Goal: Contribute content

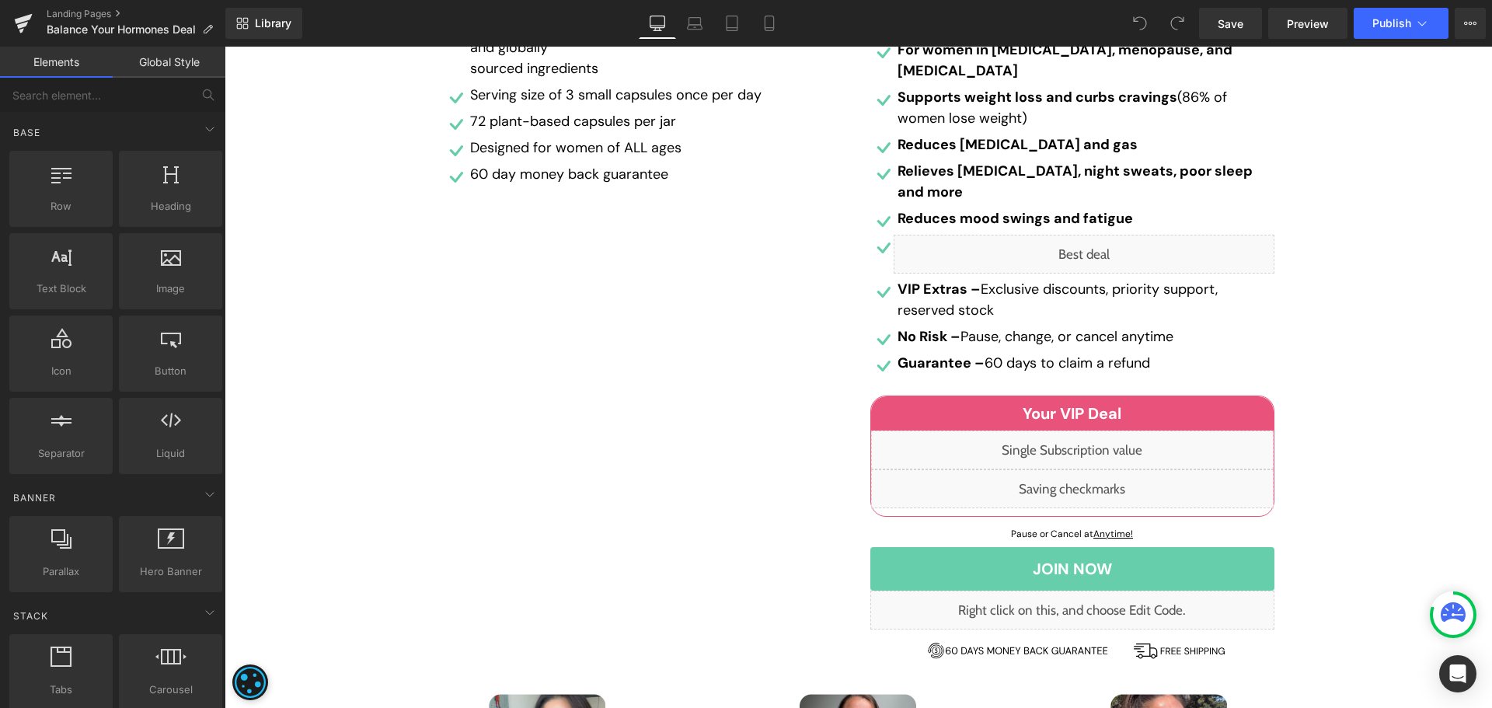
scroll to position [622, 0]
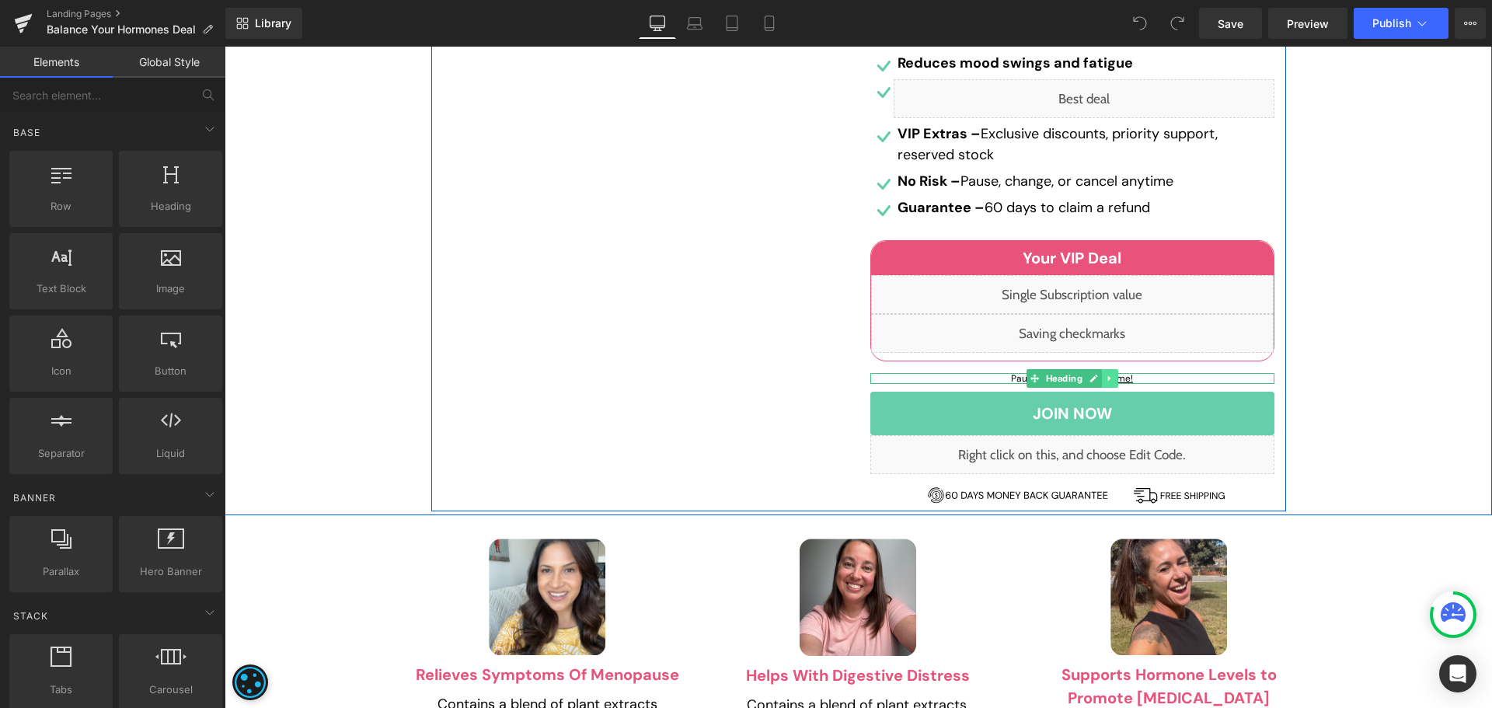
click at [1105, 374] on icon at bounding box center [1109, 378] width 9 height 9
click at [225, 47] on link at bounding box center [225, 47] width 0 height 0
click at [225, 47] on div at bounding box center [225, 47] width 0 height 0
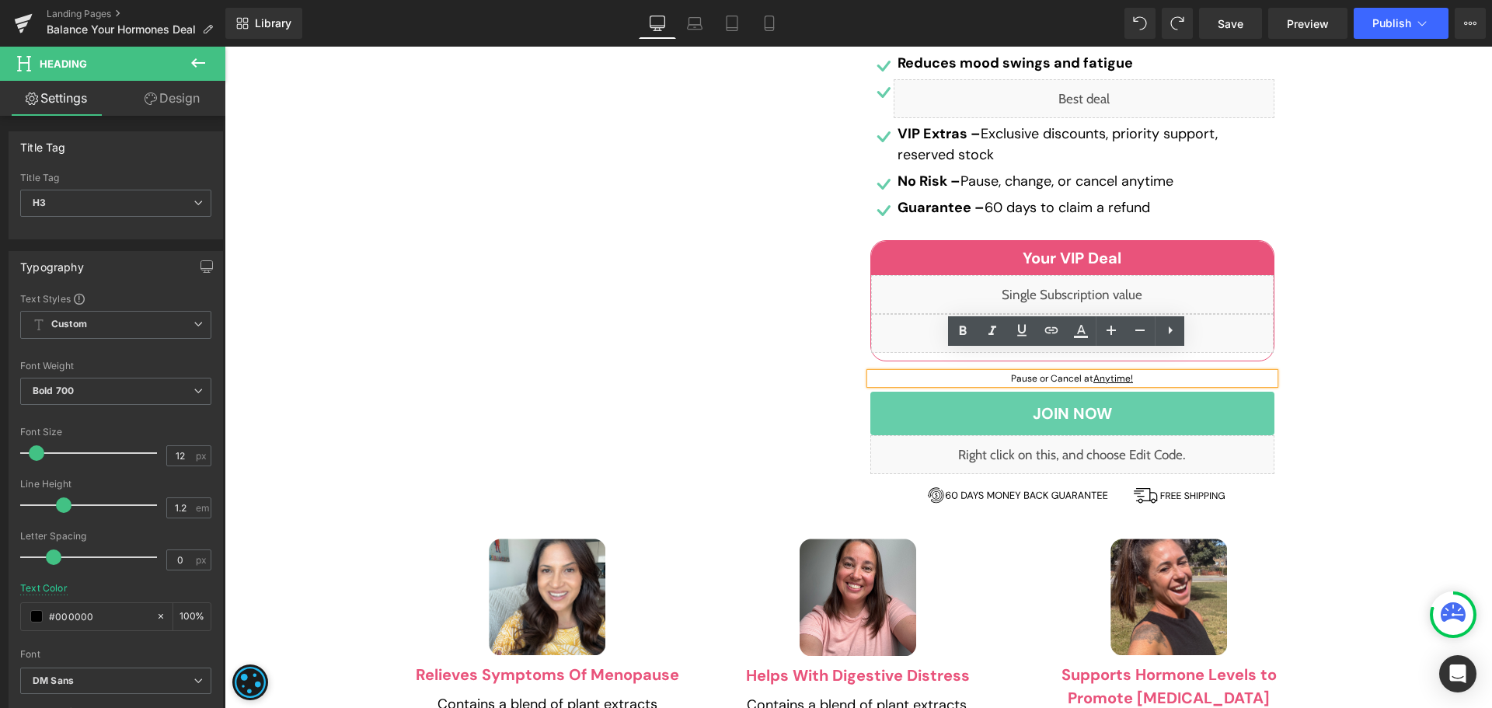
click at [1118, 372] on u "Anytime!" at bounding box center [1114, 378] width 40 height 12
drag, startPoint x: 1147, startPoint y: 360, endPoint x: 1090, endPoint y: 361, distance: 56.7
click at [1090, 373] on h3 "Pause or Cancel at Anytime!" at bounding box center [1072, 378] width 404 height 11
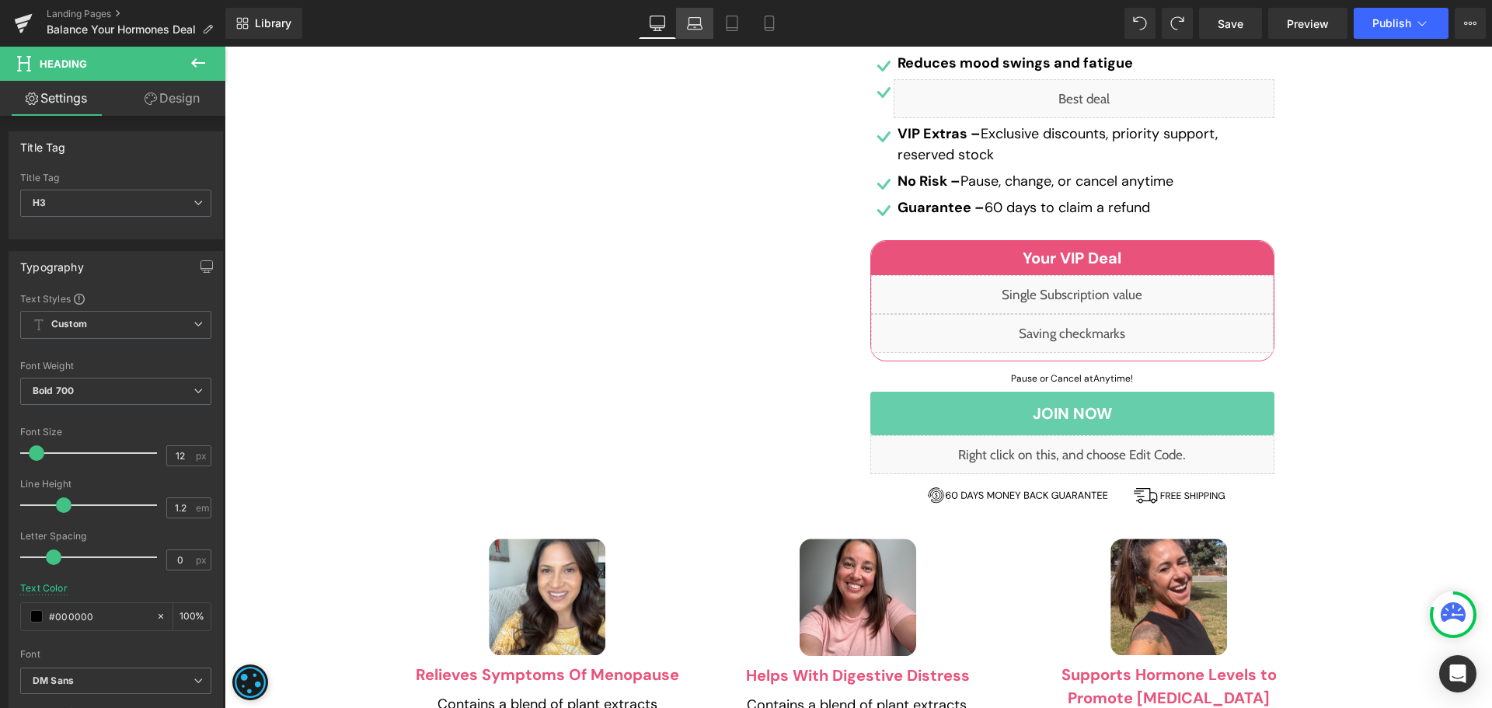
click at [696, 13] on link "Laptop" at bounding box center [694, 23] width 37 height 31
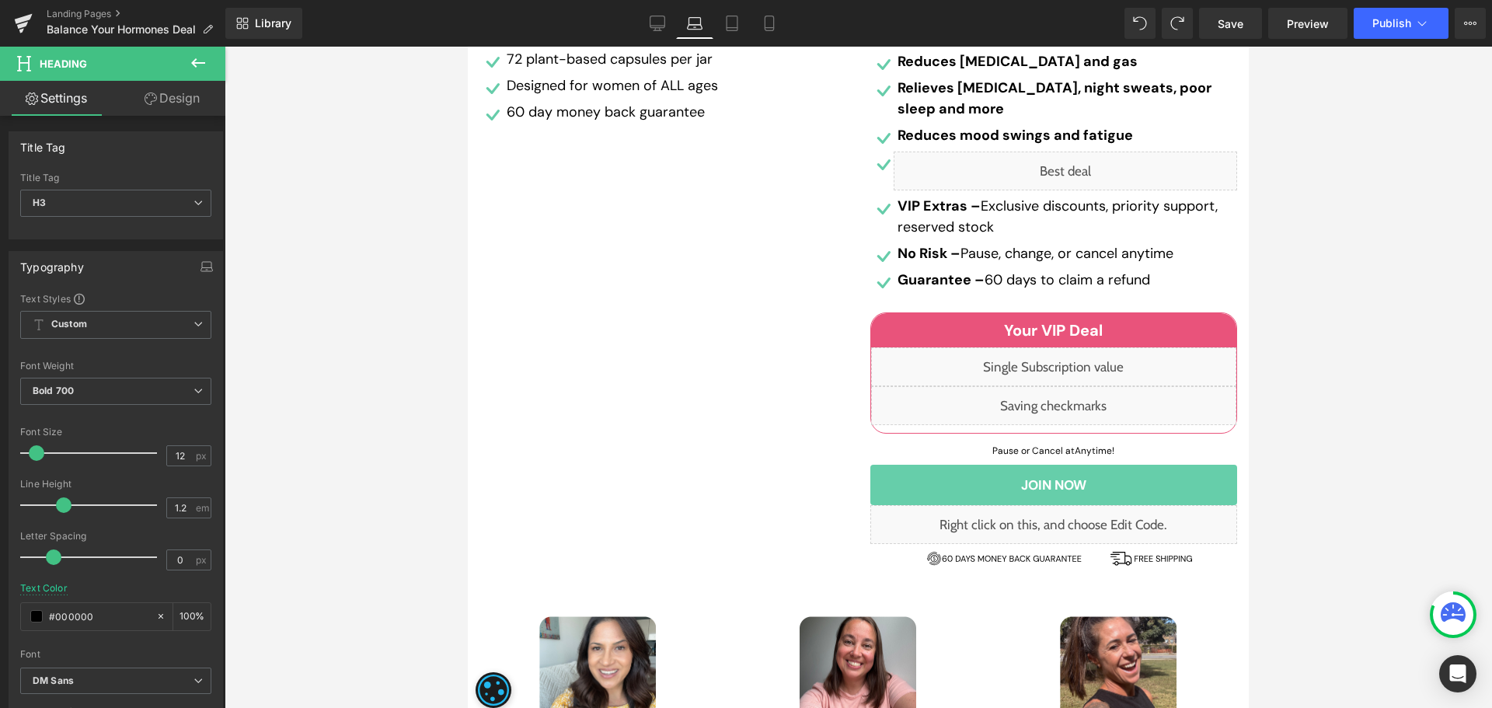
scroll to position [797, 0]
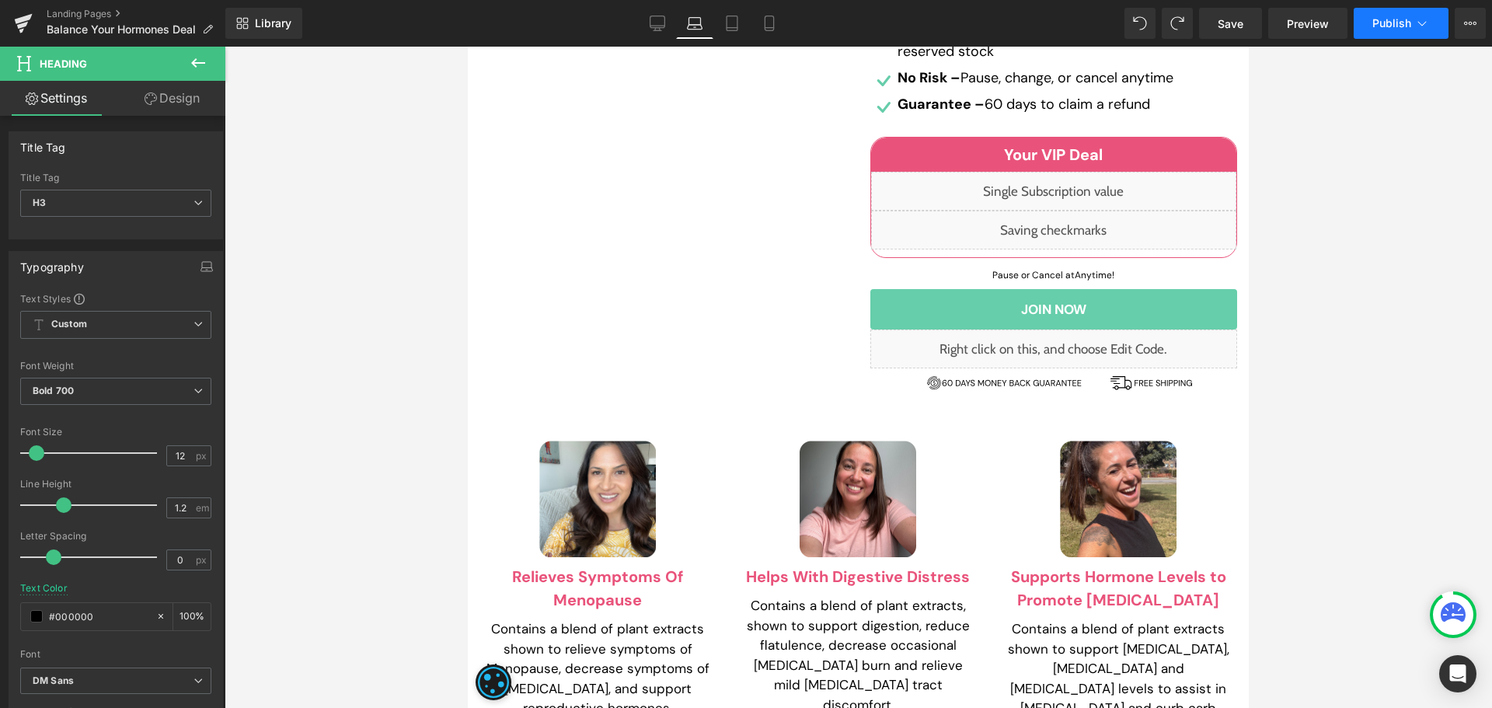
click at [1380, 34] on button "Publish" at bounding box center [1401, 23] width 95 height 31
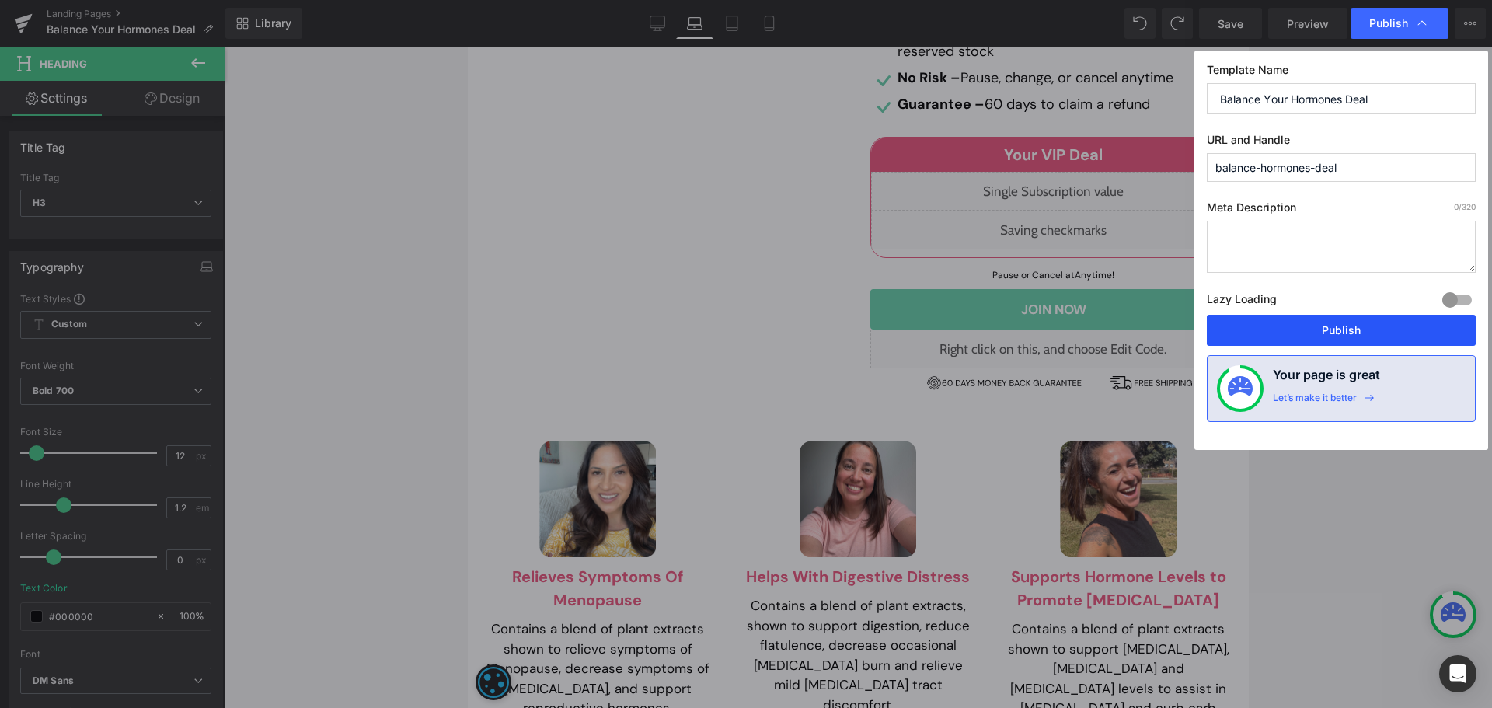
click at [1358, 323] on button "Publish" at bounding box center [1341, 330] width 269 height 31
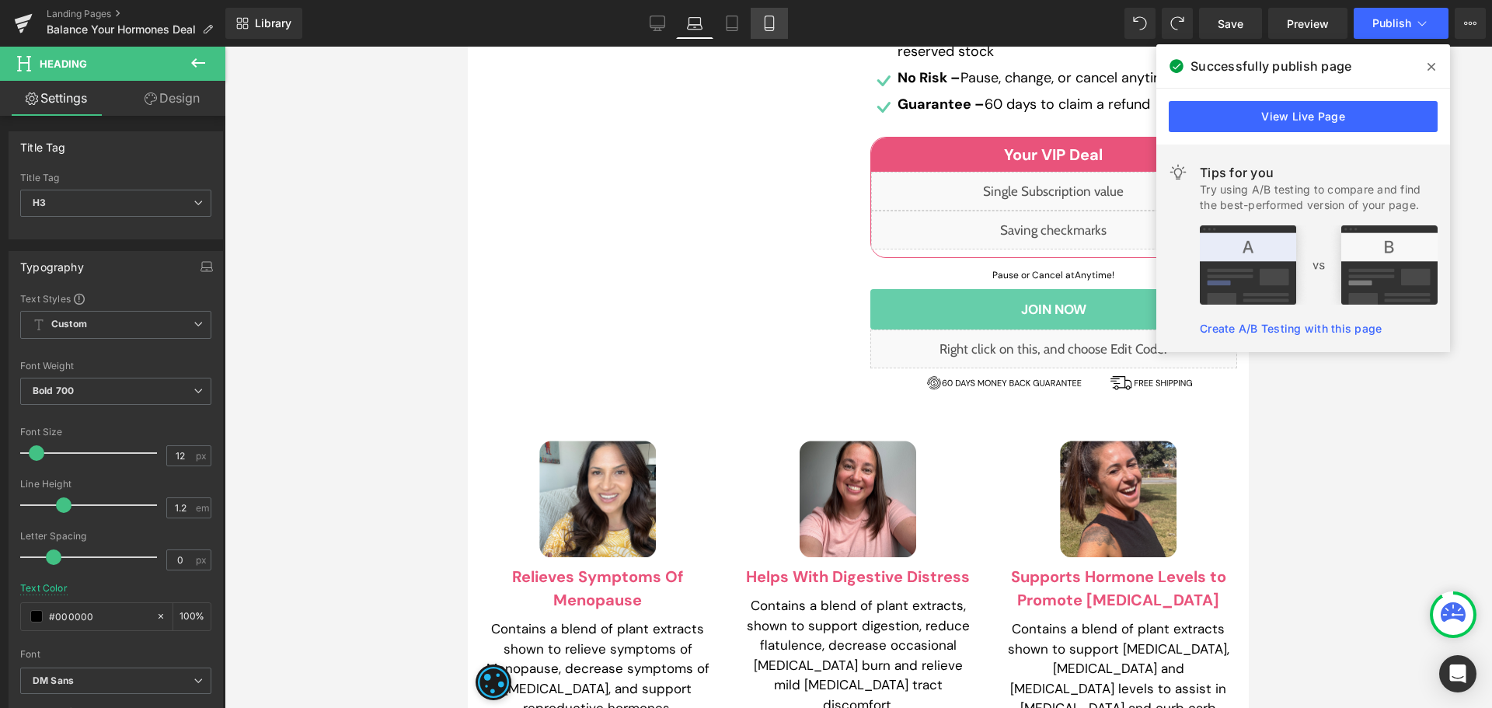
drag, startPoint x: 718, startPoint y: 24, endPoint x: 773, endPoint y: 24, distance: 54.4
click at [718, 24] on link "Tablet" at bounding box center [731, 23] width 37 height 31
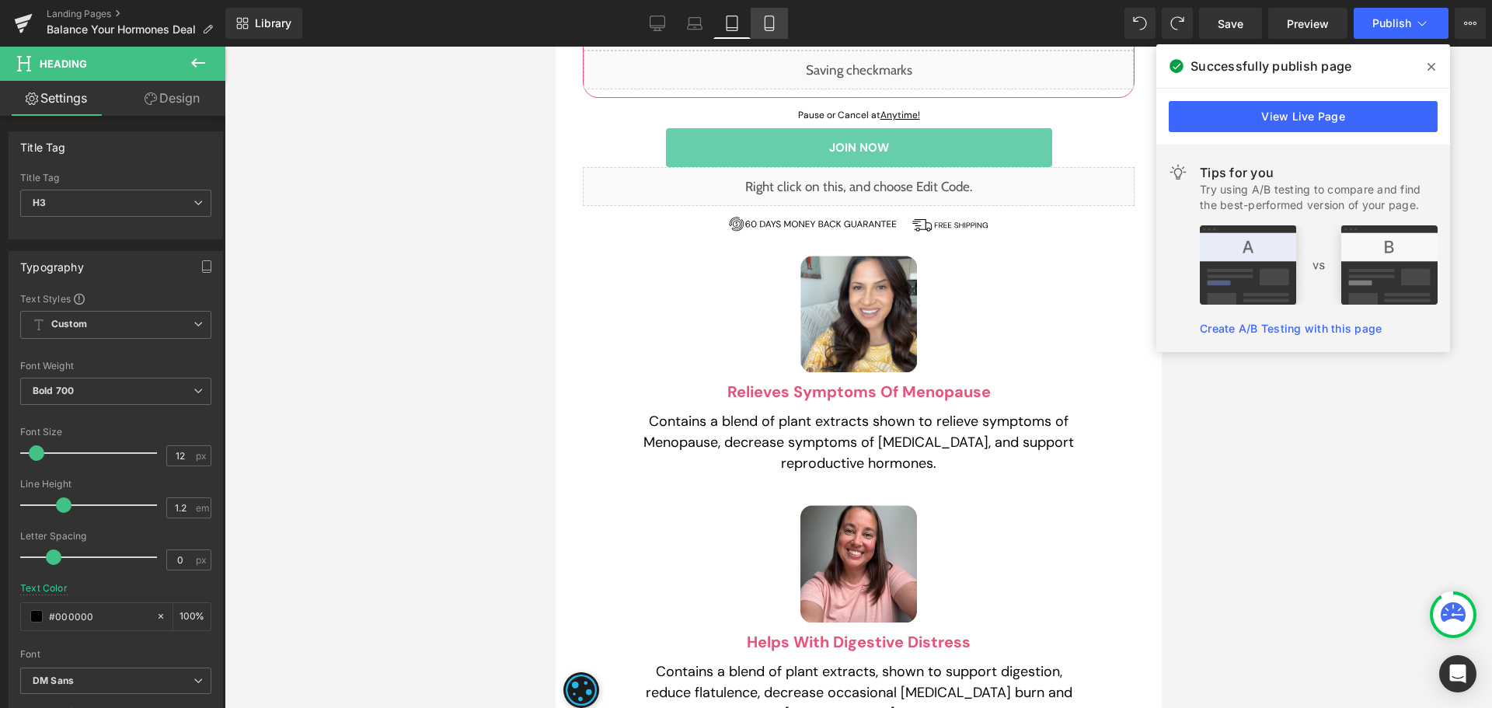
scroll to position [0, 0]
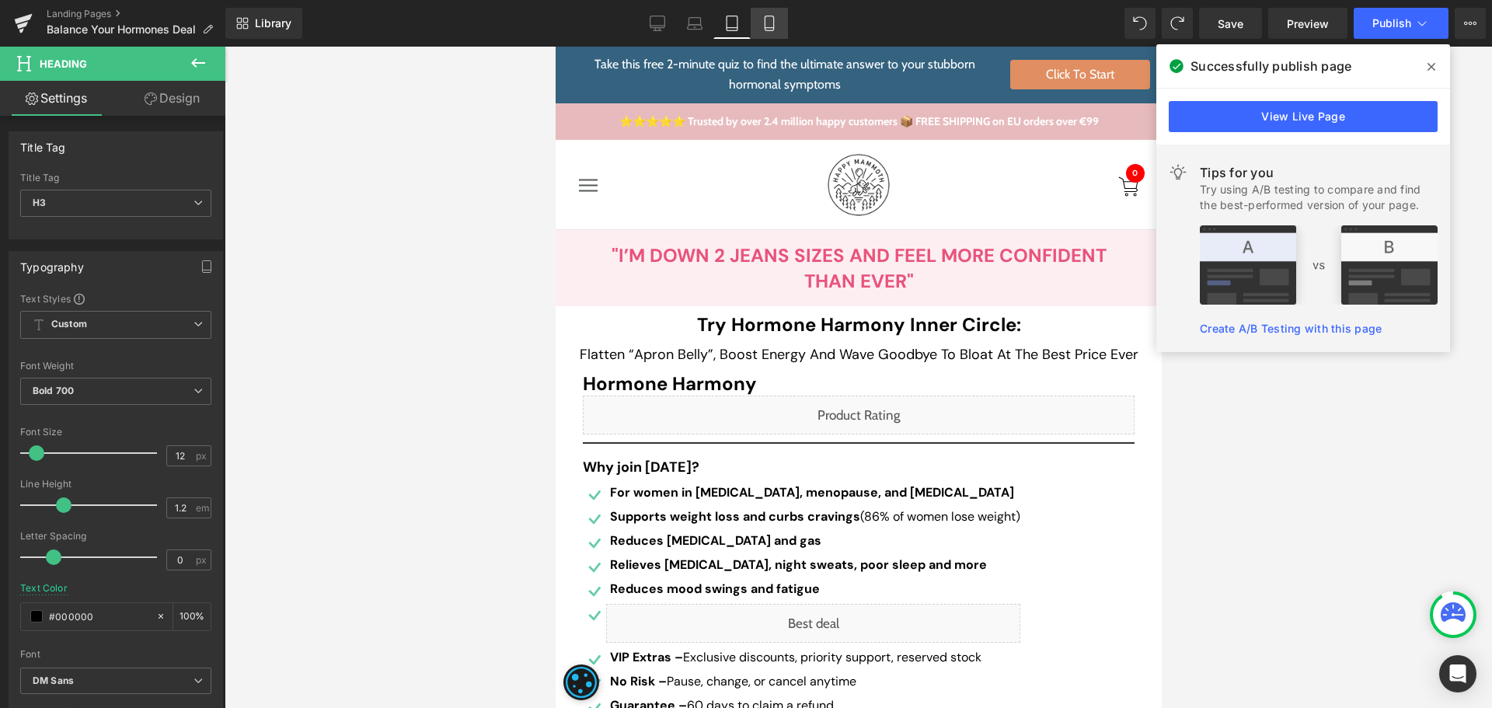
drag, startPoint x: 156, startPoint y: 461, endPoint x: 773, endPoint y: 24, distance: 755.4
click at [773, 24] on icon at bounding box center [770, 24] width 16 height 16
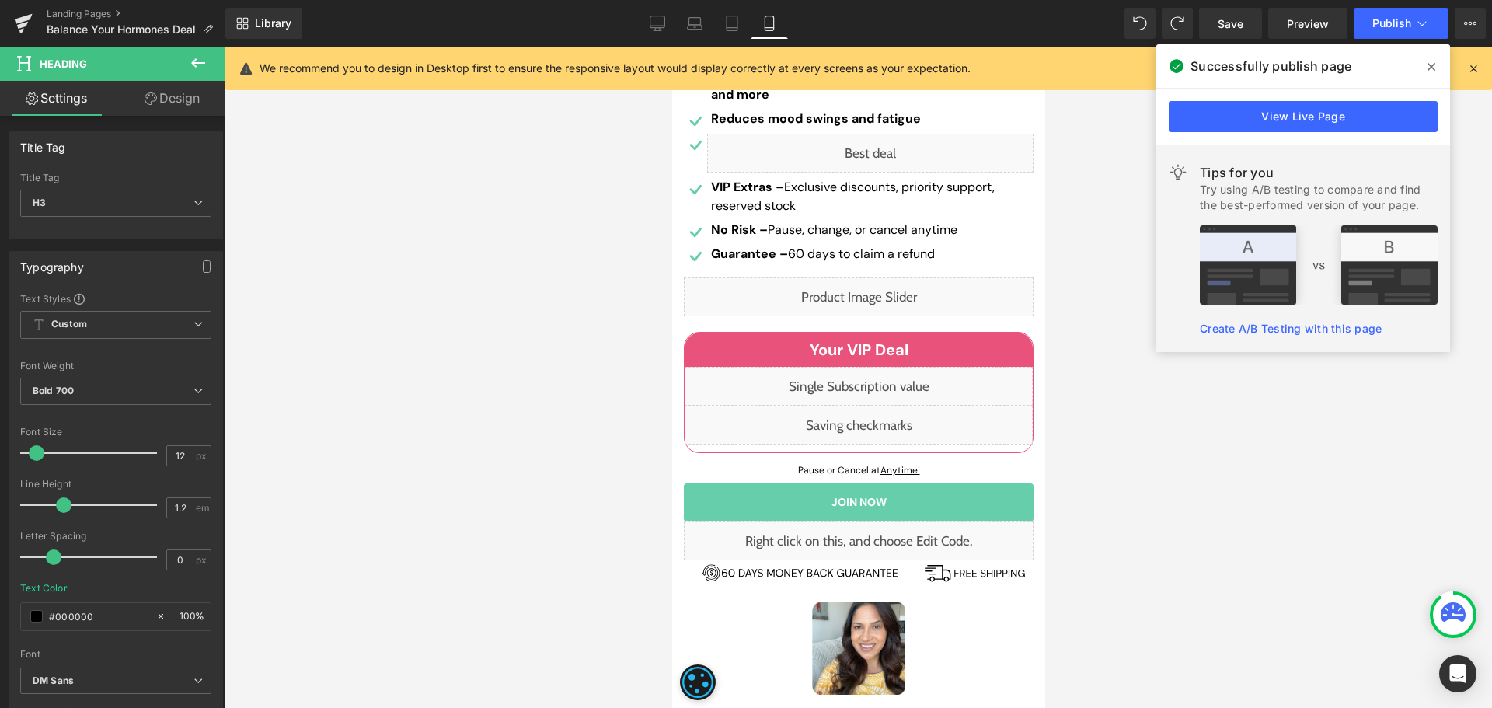
scroll to position [622, 0]
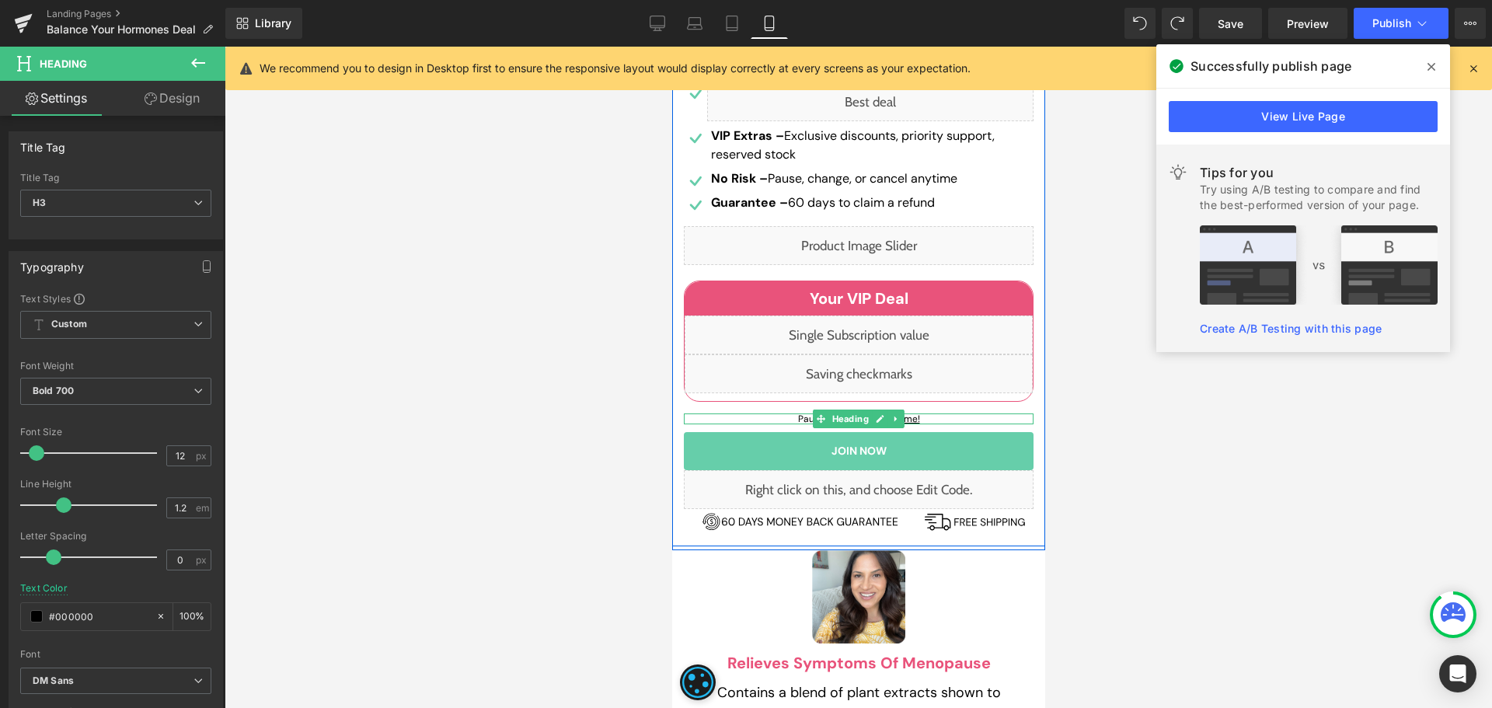
click at [894, 418] on icon at bounding box center [895, 418] width 9 height 9
click at [949, 420] on div at bounding box center [858, 422] width 350 height 4
click at [949, 420] on h3 "Pause or Cancel at Anytime!" at bounding box center [858, 418] width 350 height 11
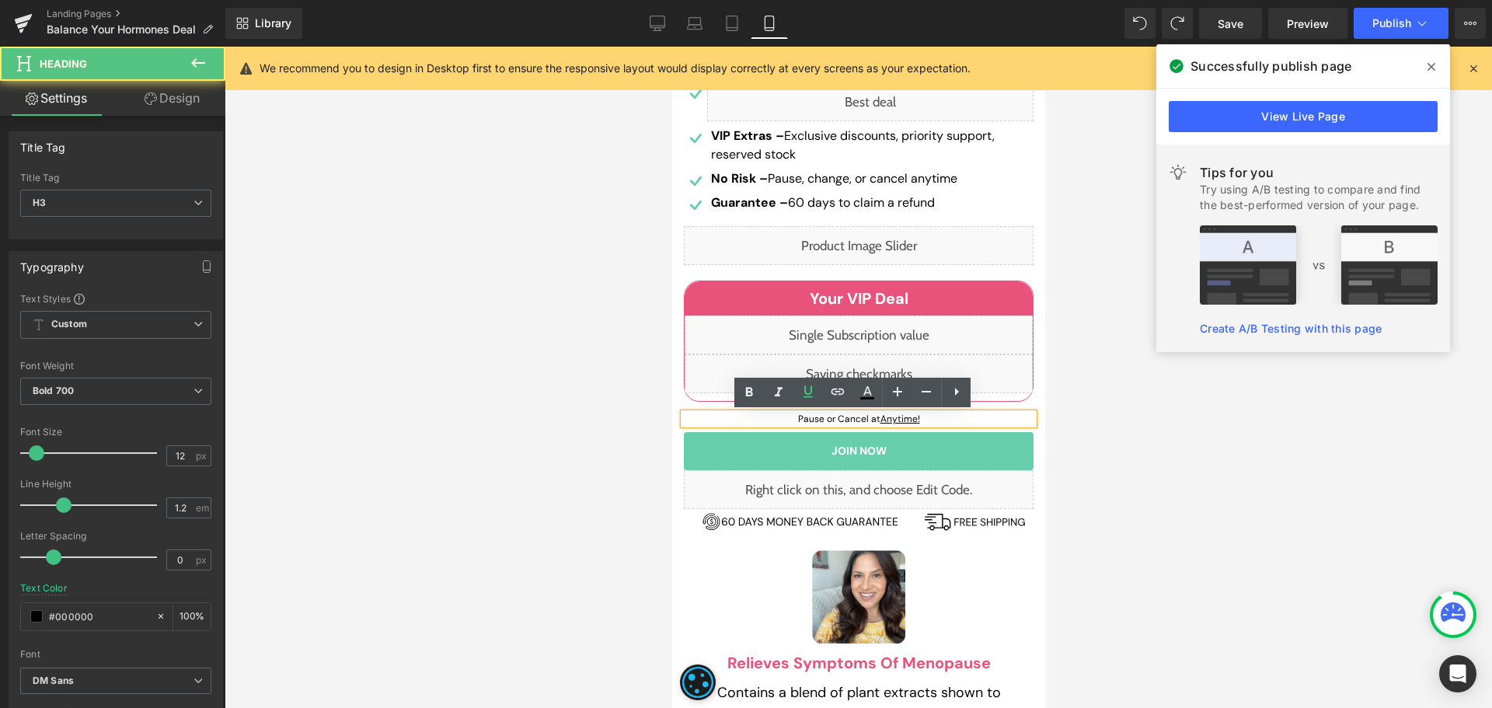
click at [904, 418] on u "Anytime!" at bounding box center [900, 419] width 40 height 12
drag, startPoint x: 919, startPoint y: 420, endPoint x: 875, endPoint y: 420, distance: 44.3
click at [875, 420] on h3 "Pause or Cancel at Anytime!" at bounding box center [858, 418] width 350 height 11
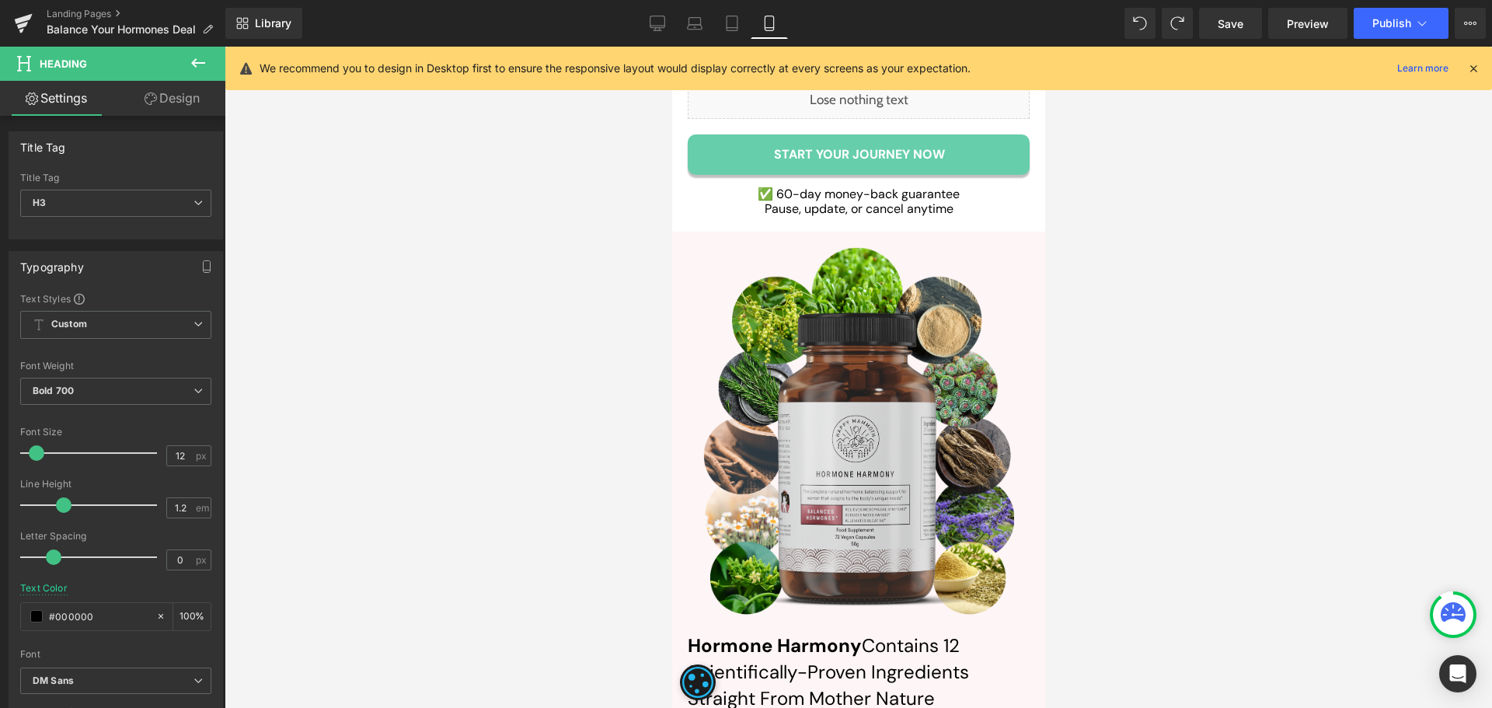
scroll to position [9560, 0]
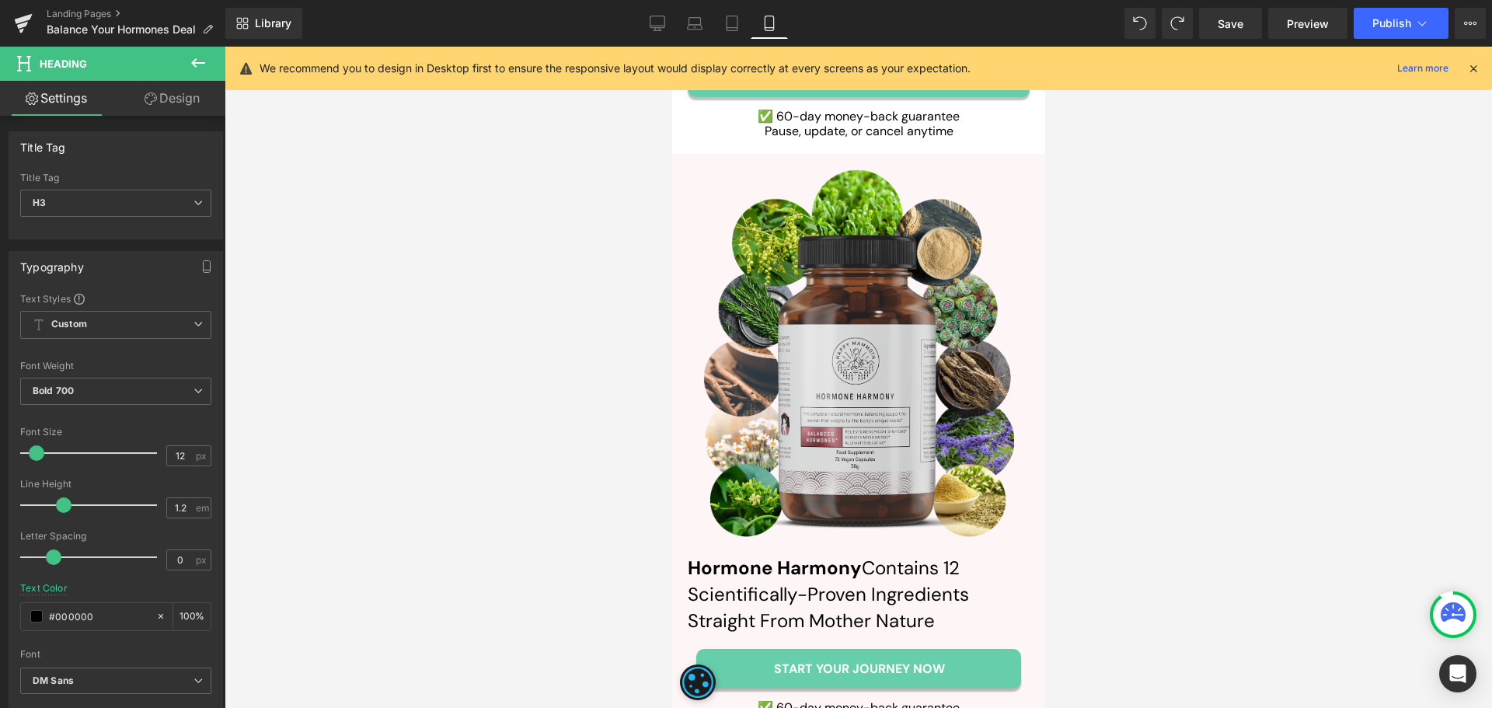
click at [946, 555] on h2 "Hormone Harmony Contains 12 Scientifically-Proven Ingredients Straight From Mot…" at bounding box center [858, 594] width 342 height 78
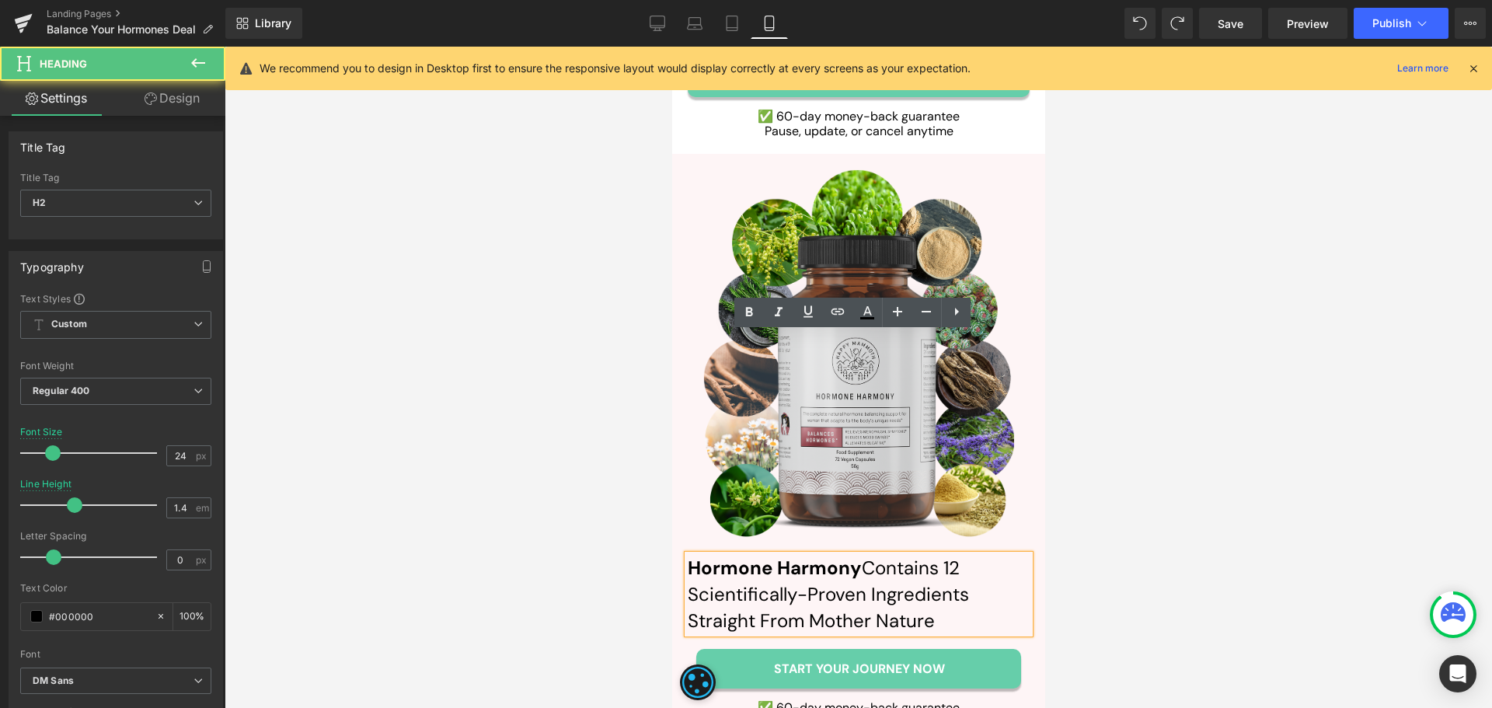
click at [946, 555] on h2 "Hormone Harmony Contains 12 Scientifically-Proven Ingredients Straight From Mot…" at bounding box center [858, 594] width 342 height 78
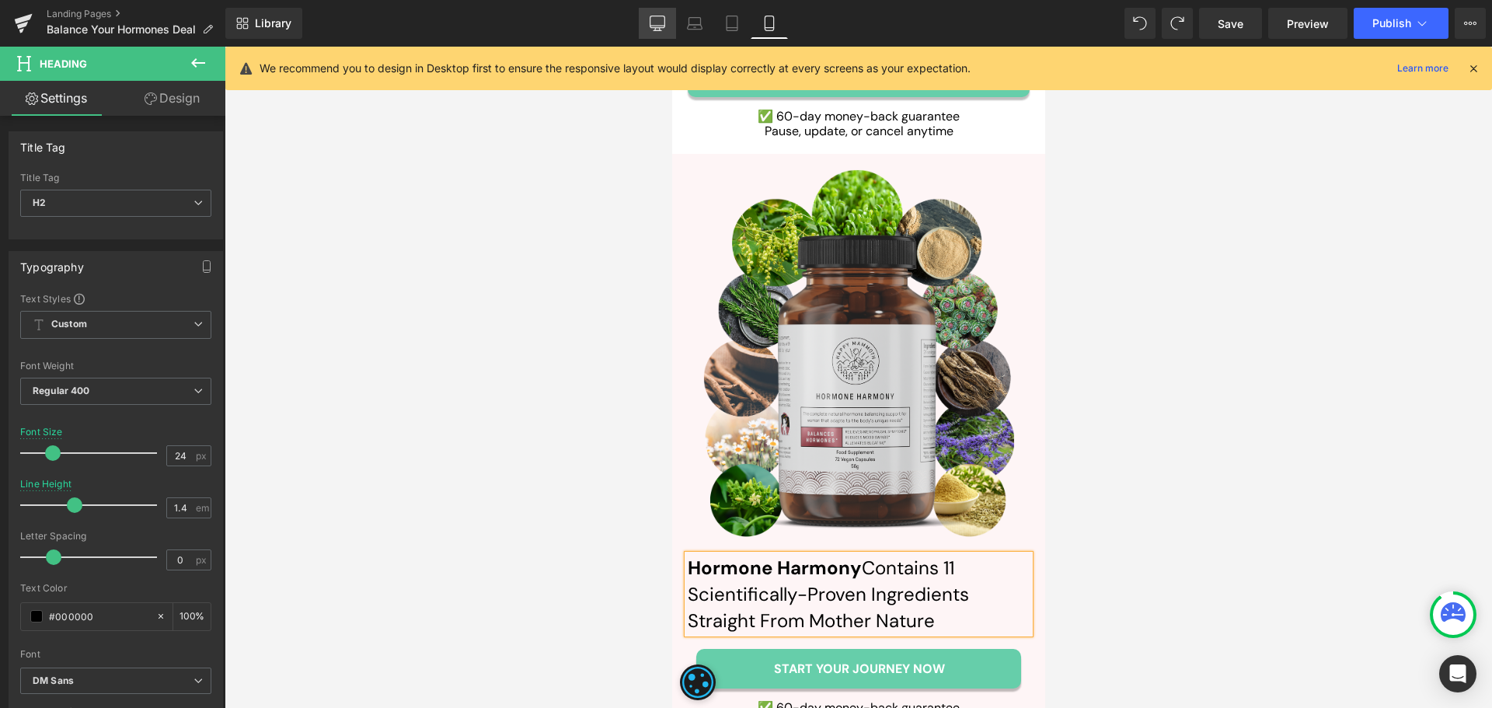
drag, startPoint x: 653, startPoint y: 23, endPoint x: 706, endPoint y: 303, distance: 285.7
click at [653, 23] on icon at bounding box center [658, 24] width 16 height 16
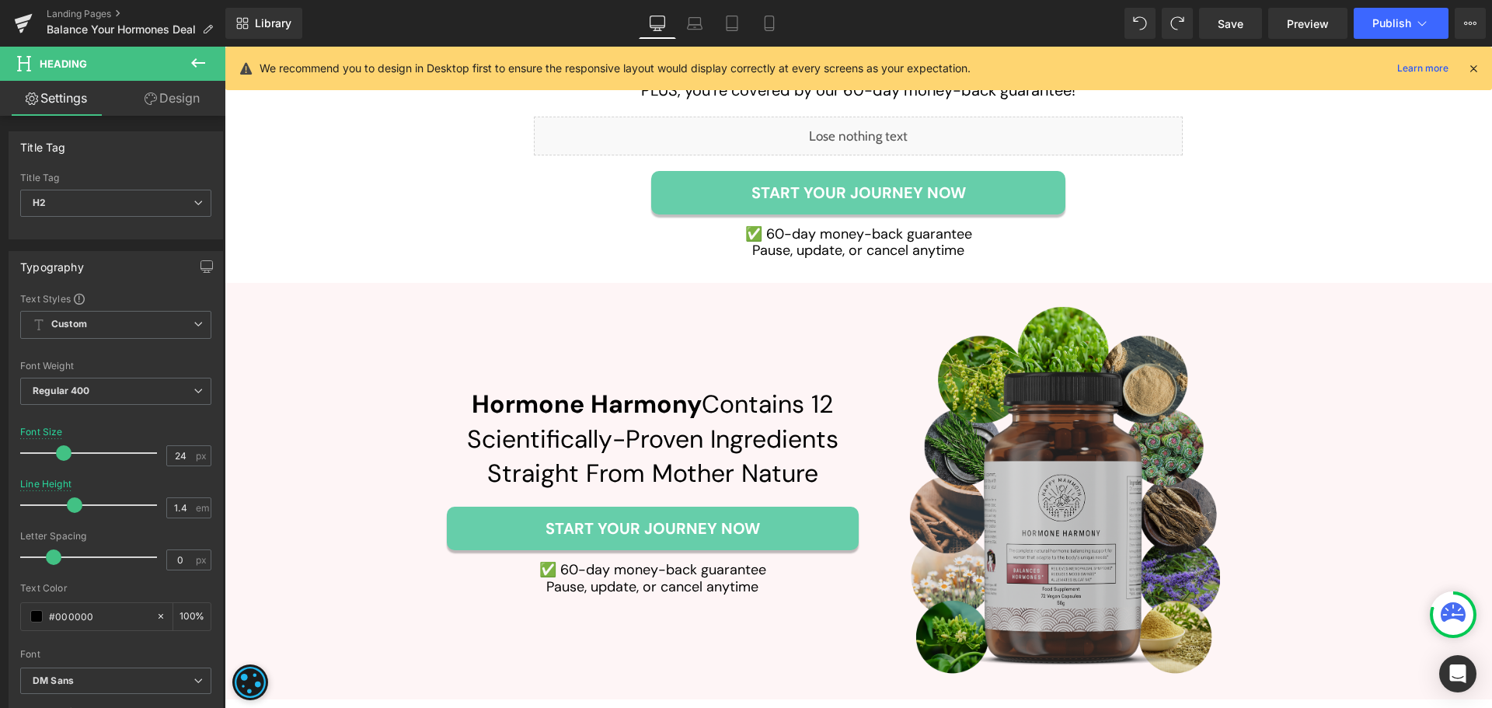
scroll to position [6295, 0]
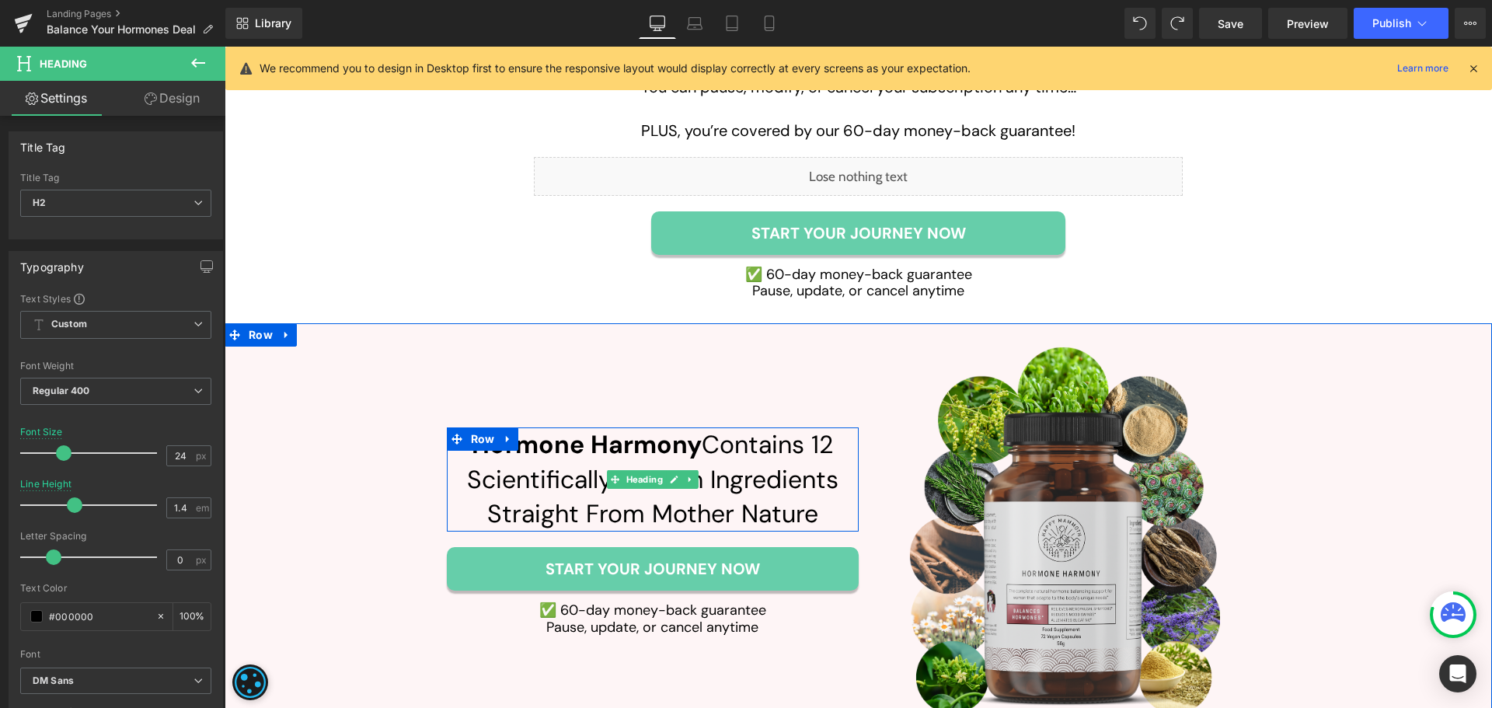
click at [812, 427] on h2 "Hormone Harmony Contains 12 Scientifically-Proven Ingredients Straight From Mot…" at bounding box center [653, 479] width 412 height 104
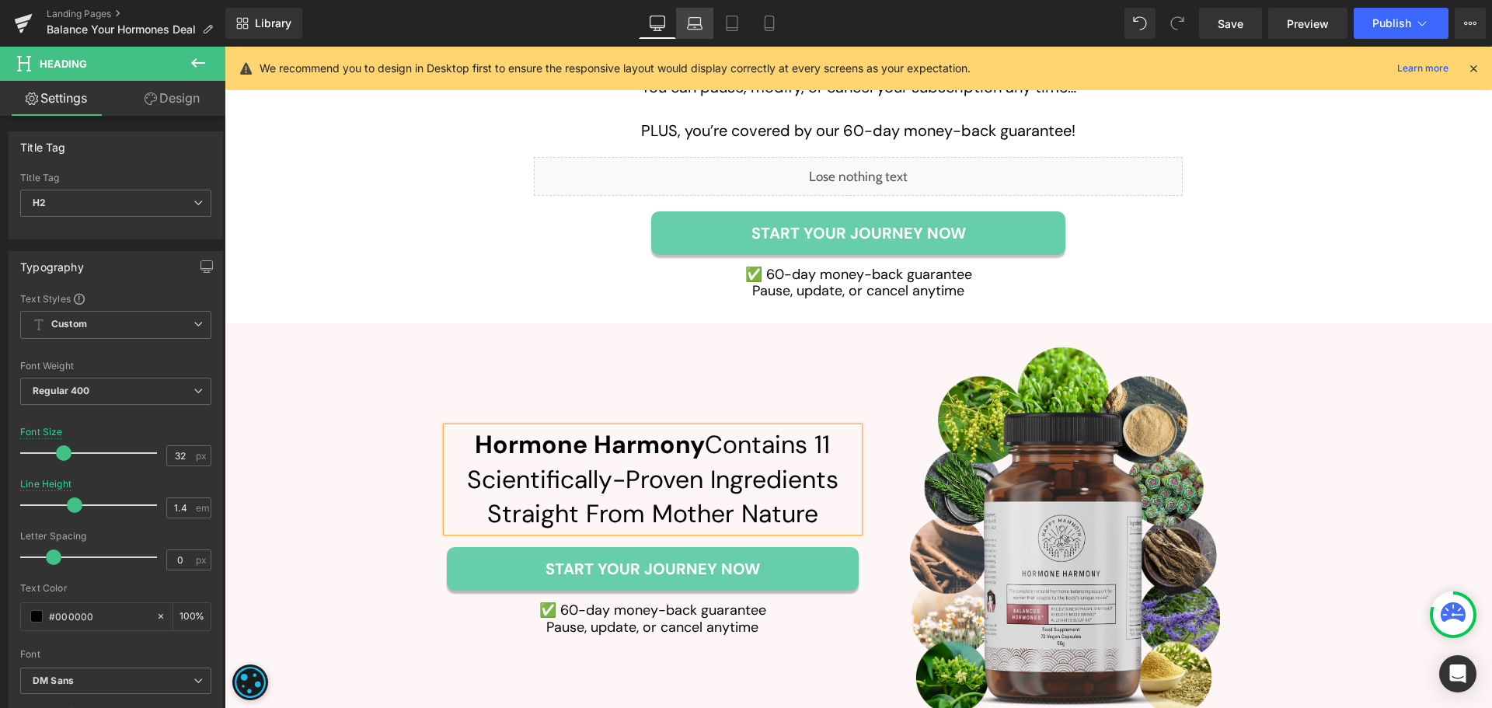
click at [696, 32] on link "Laptop" at bounding box center [694, 23] width 37 height 31
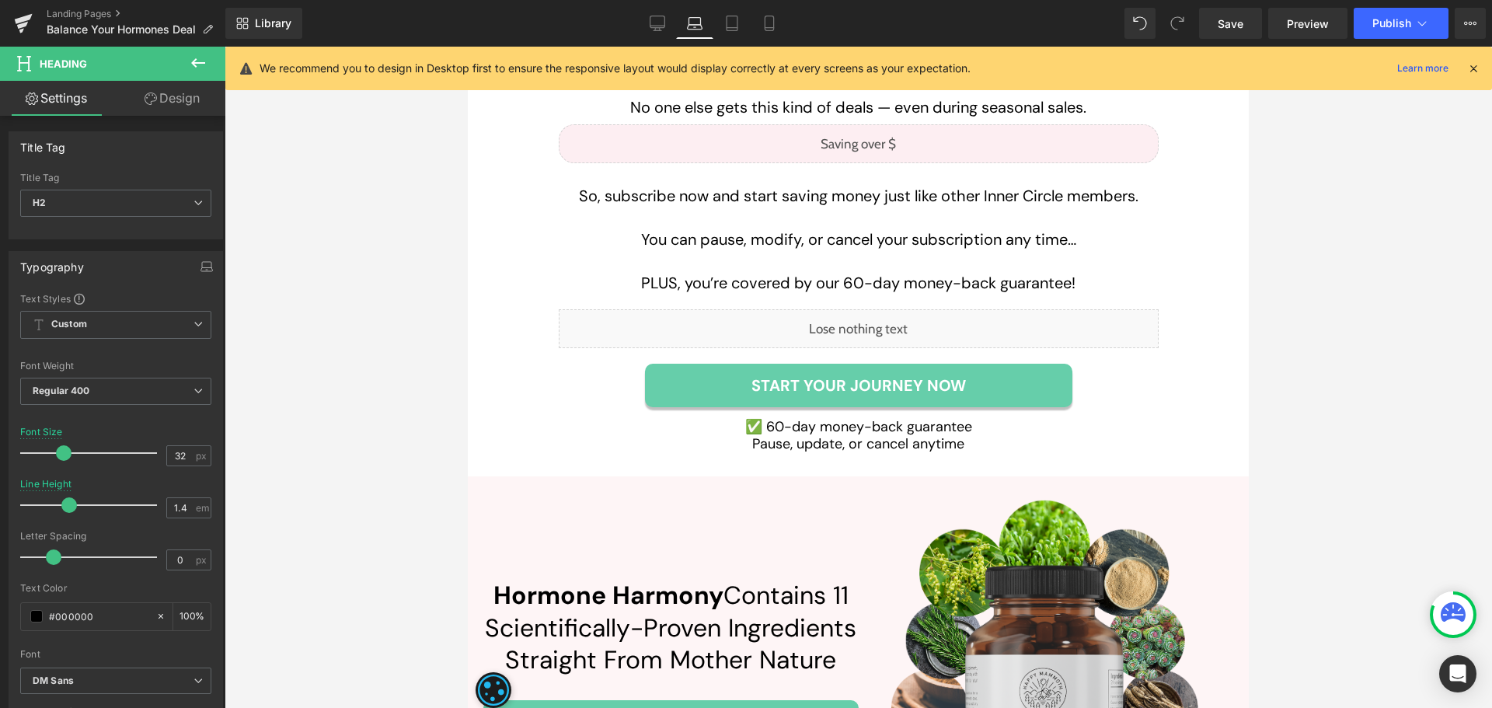
scroll to position [6453, 0]
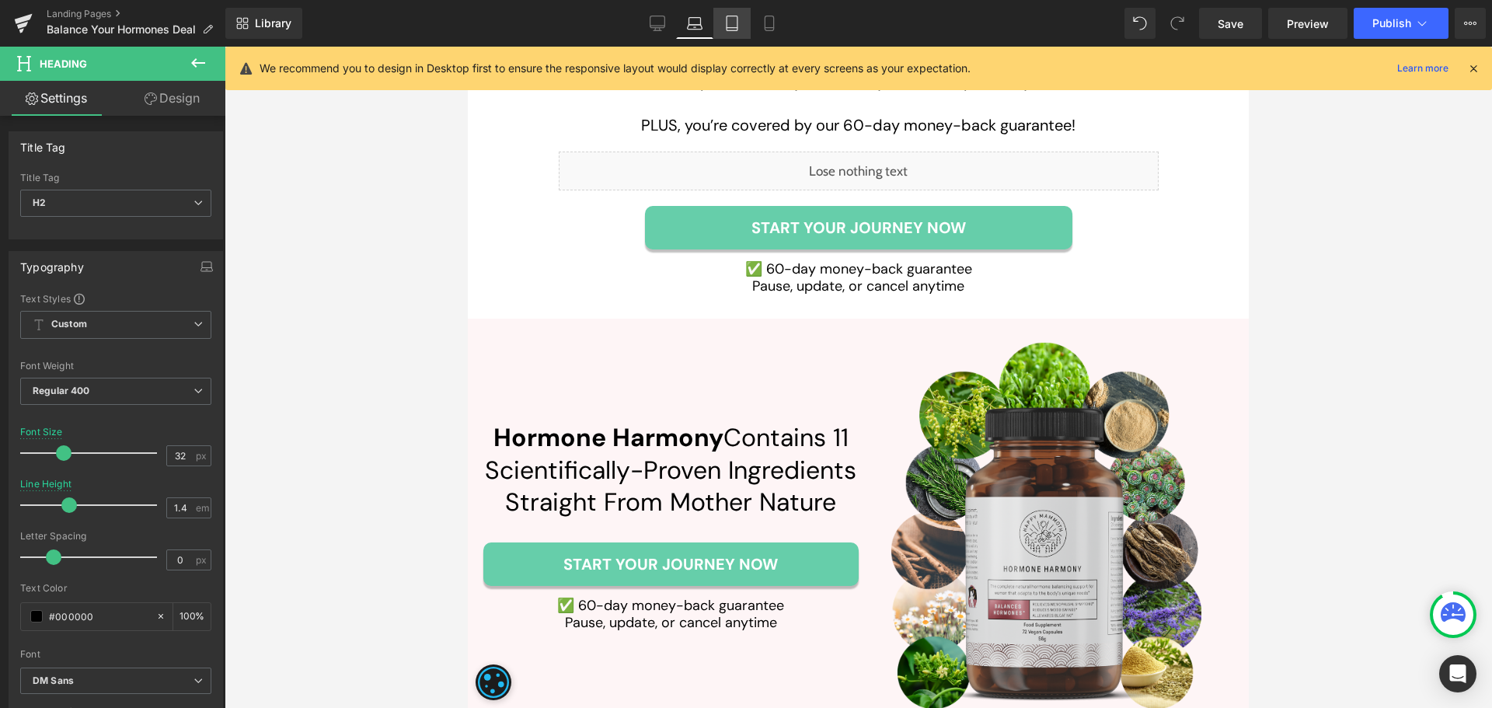
click at [721, 26] on link "Tablet" at bounding box center [731, 23] width 37 height 31
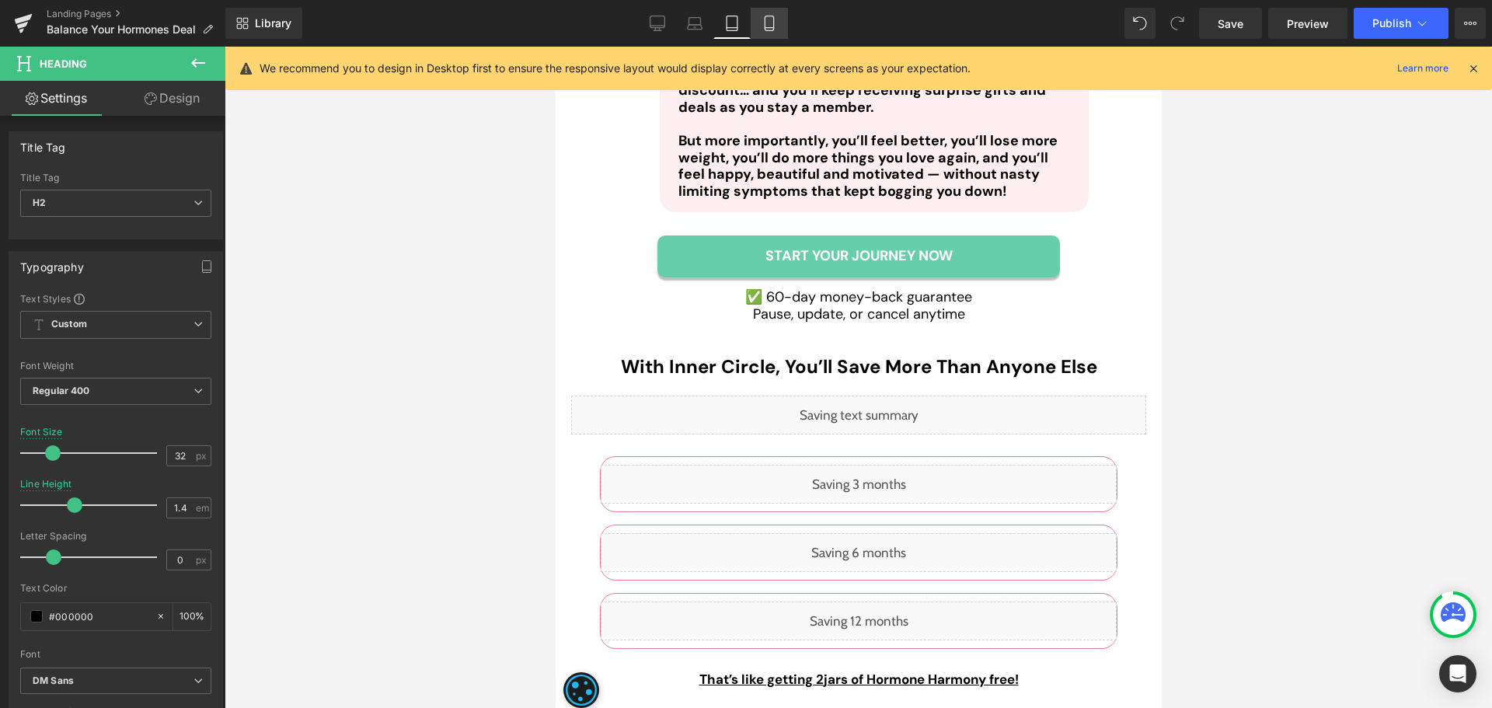
scroll to position [7131, 0]
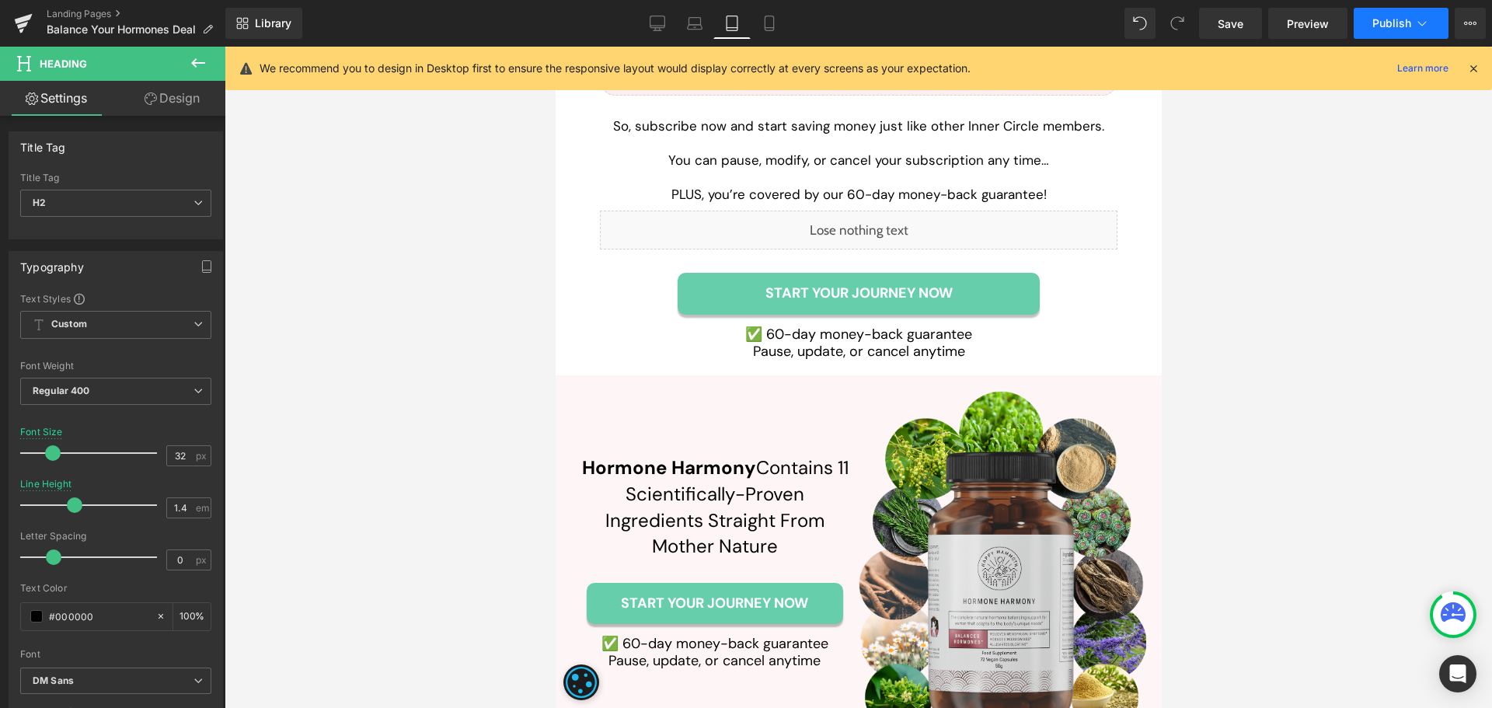
click at [1383, 23] on span "Publish" at bounding box center [1392, 23] width 39 height 12
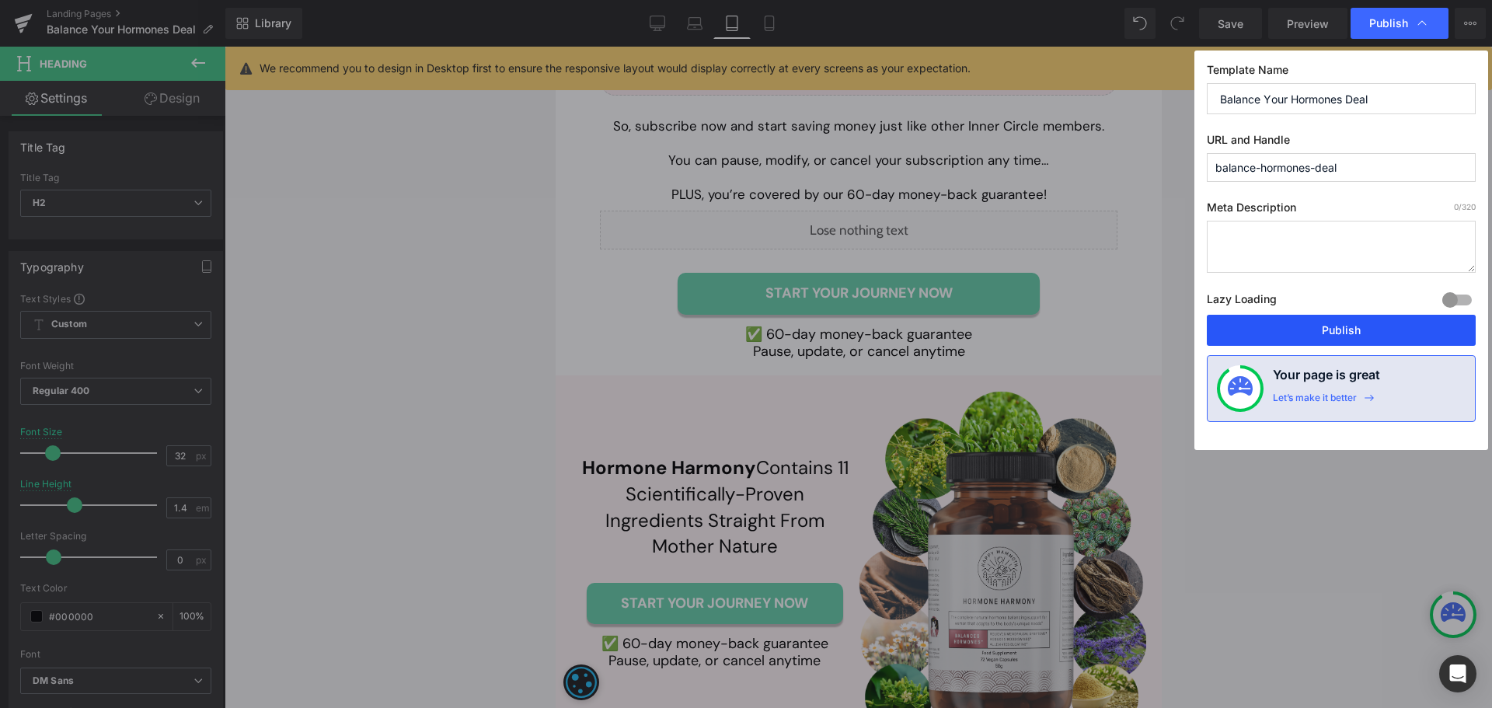
click at [1314, 322] on button "Publish" at bounding box center [1341, 330] width 269 height 31
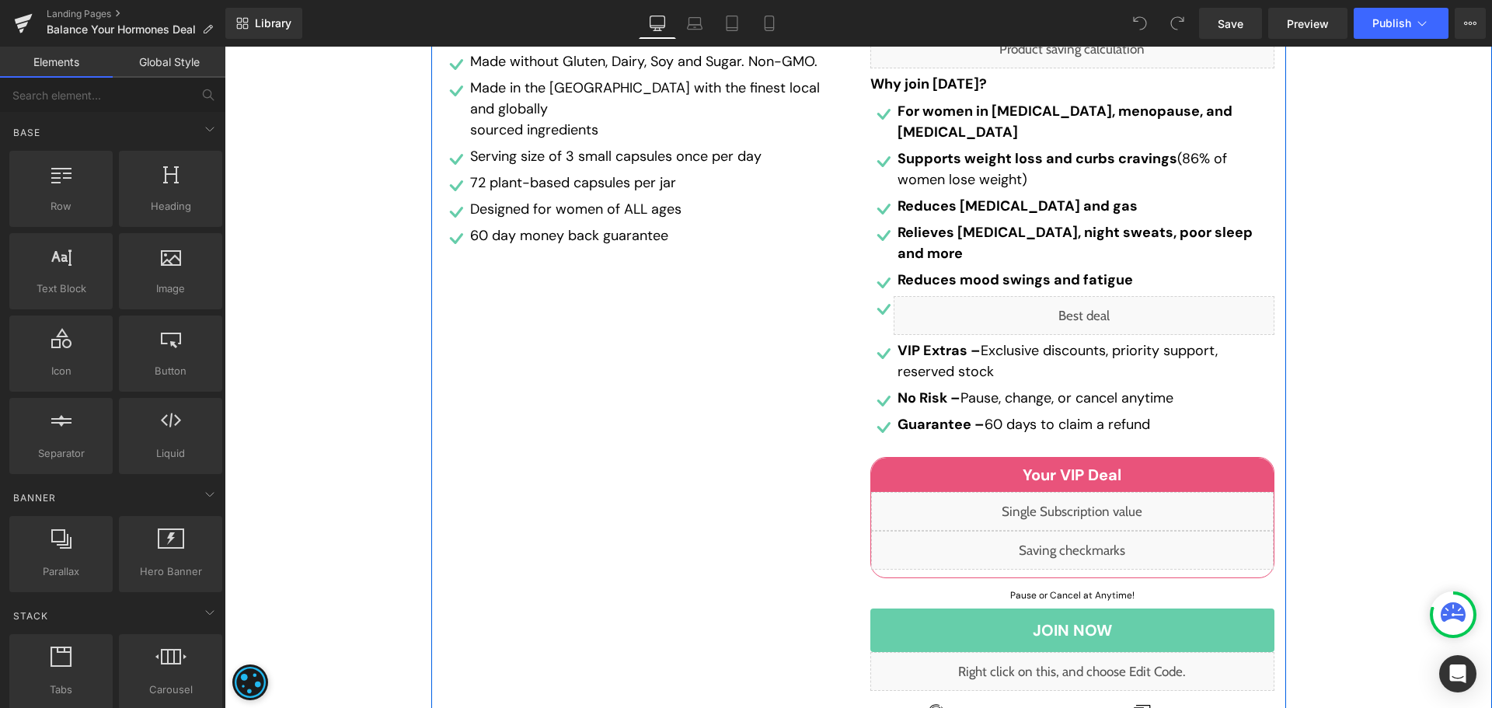
scroll to position [466, 0]
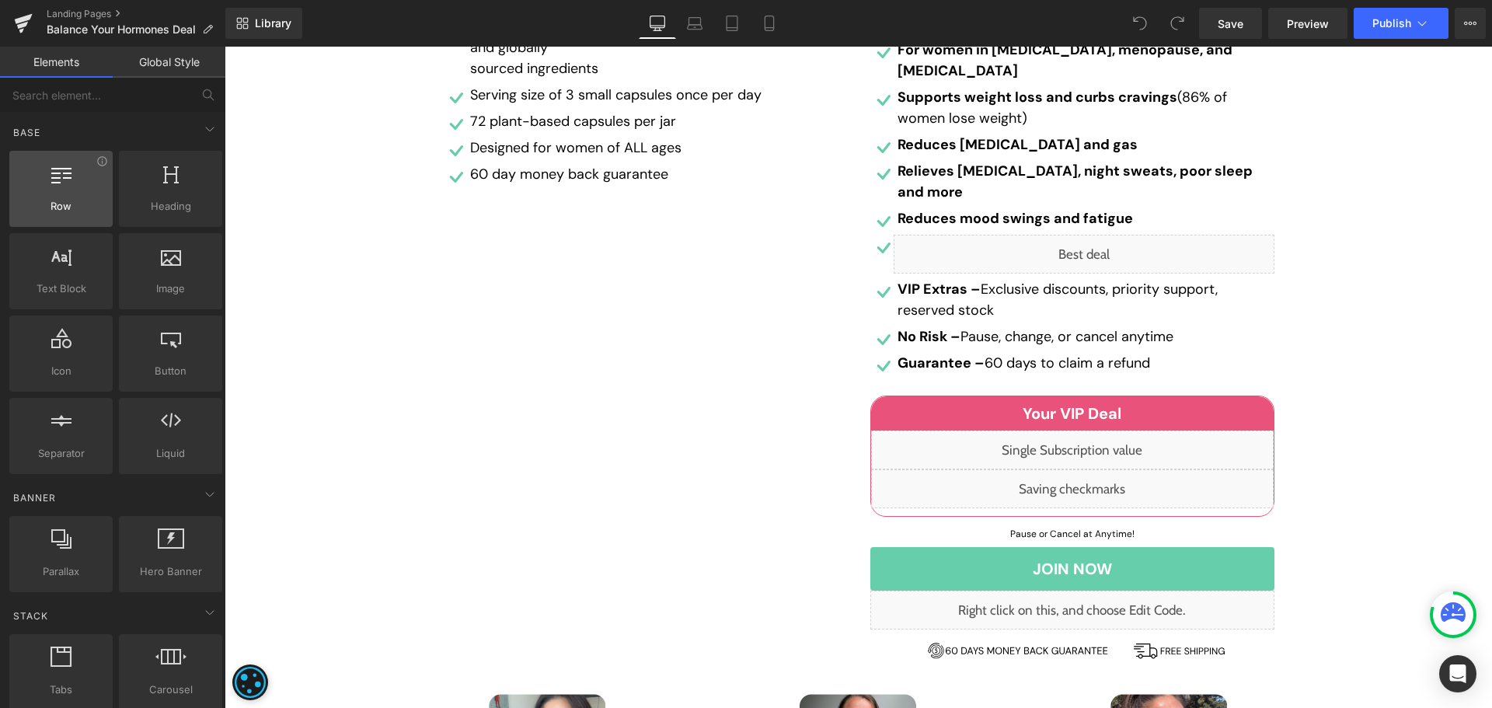
drag, startPoint x: 774, startPoint y: 26, endPoint x: 19, endPoint y: 163, distance: 767.7
click at [773, 26] on icon at bounding box center [769, 23] width 9 height 15
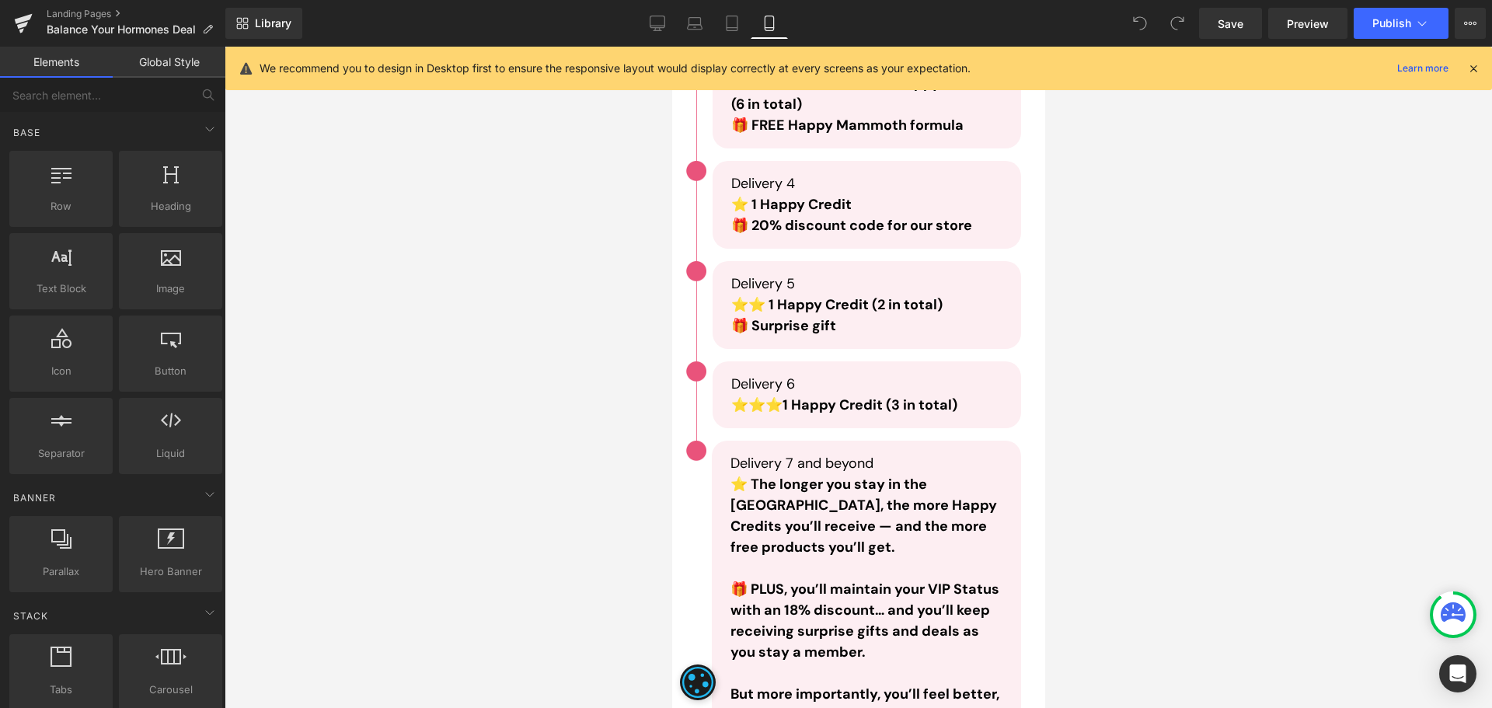
scroll to position [8472, 0]
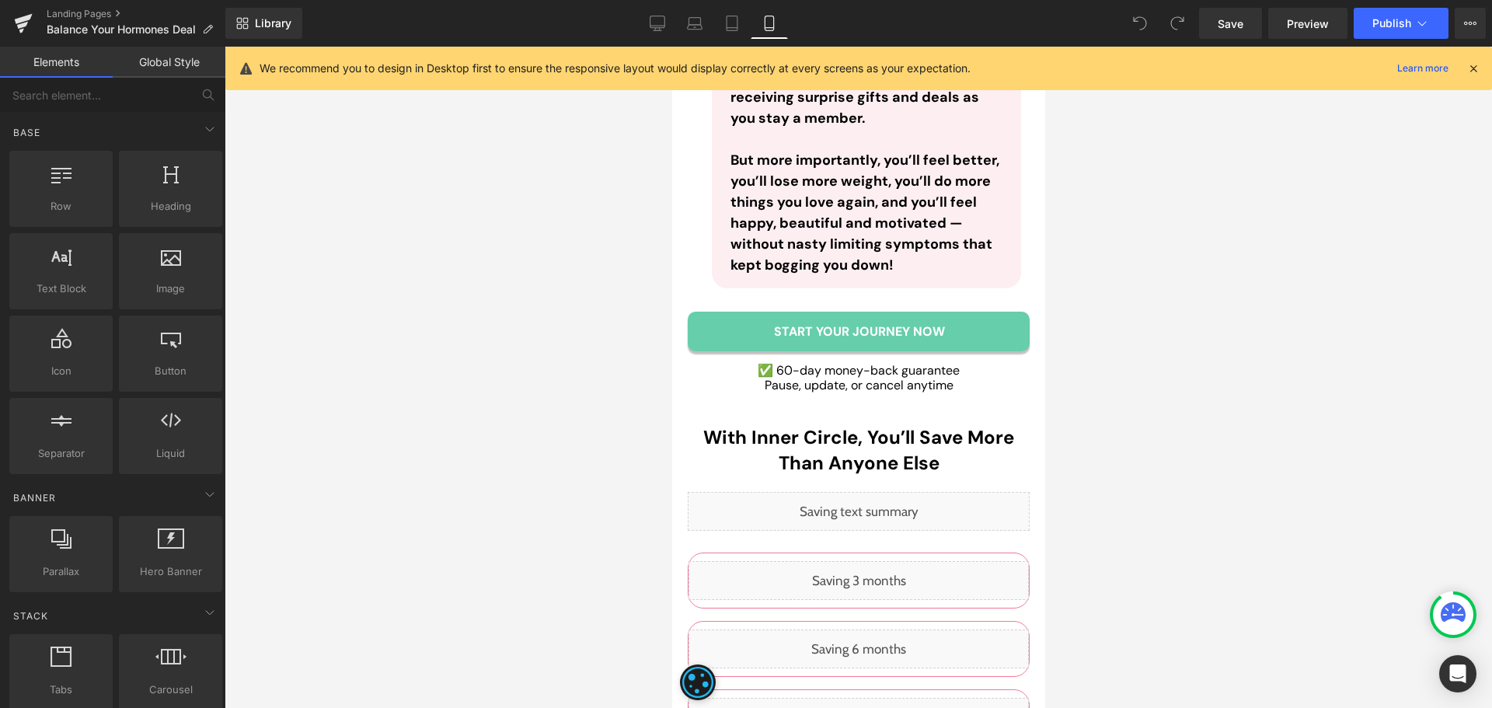
click at [1405, 396] on div at bounding box center [859, 377] width 1268 height 661
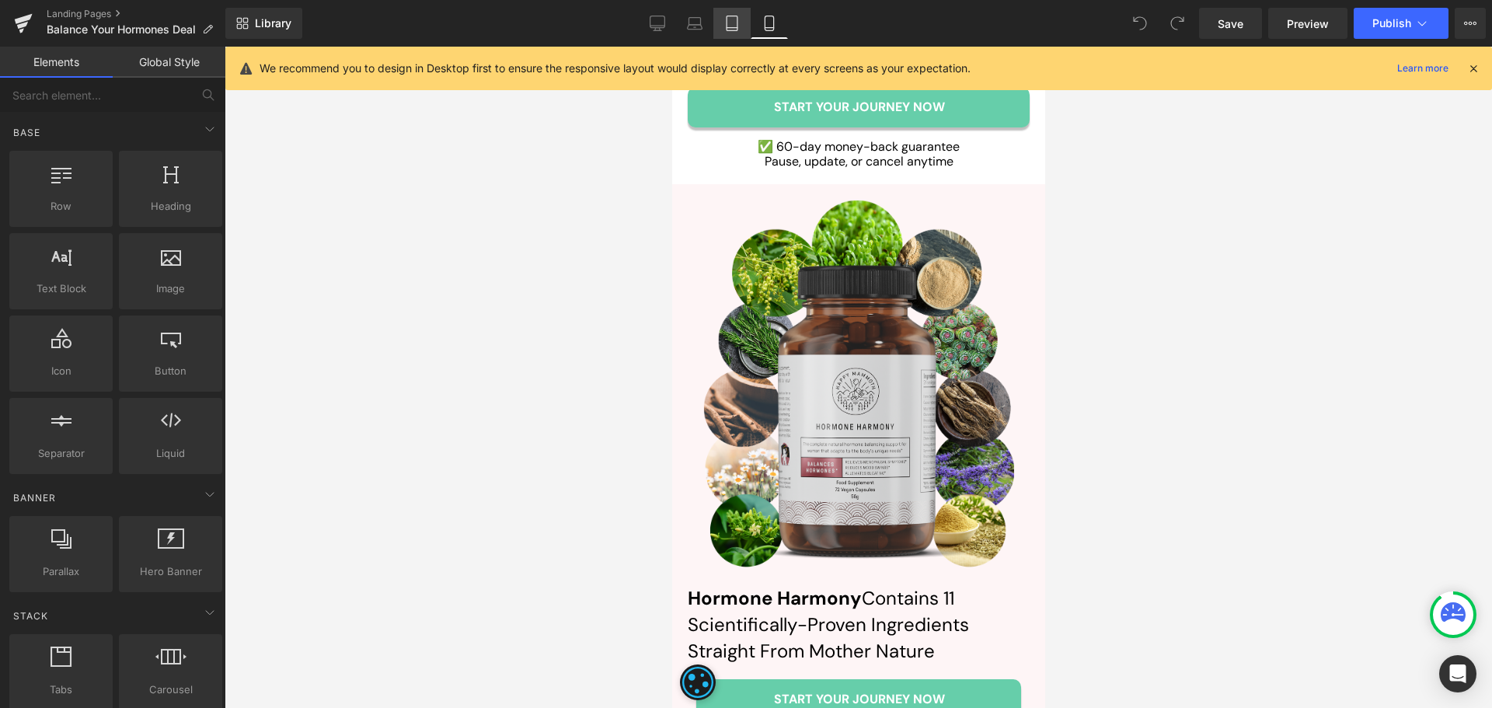
click at [731, 25] on icon at bounding box center [732, 24] width 16 height 16
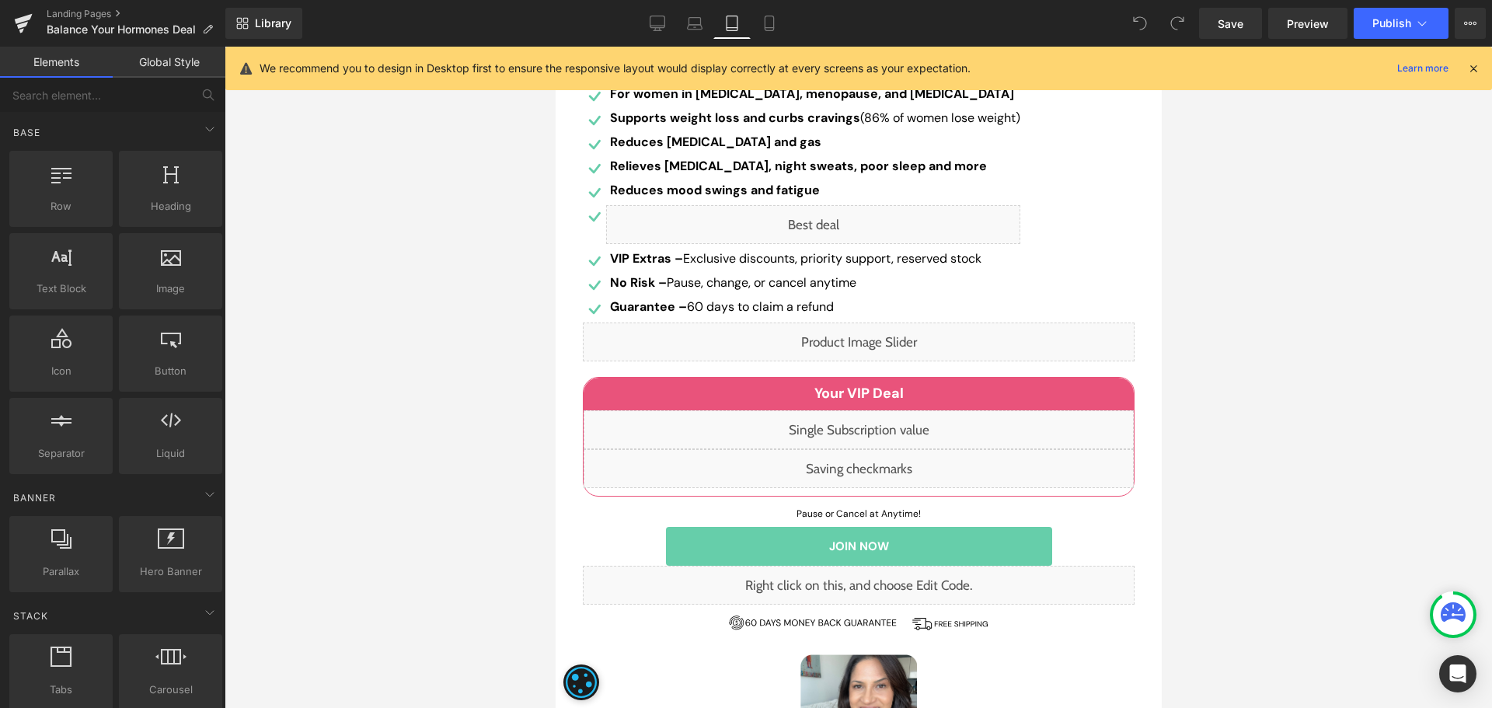
scroll to position [466, 0]
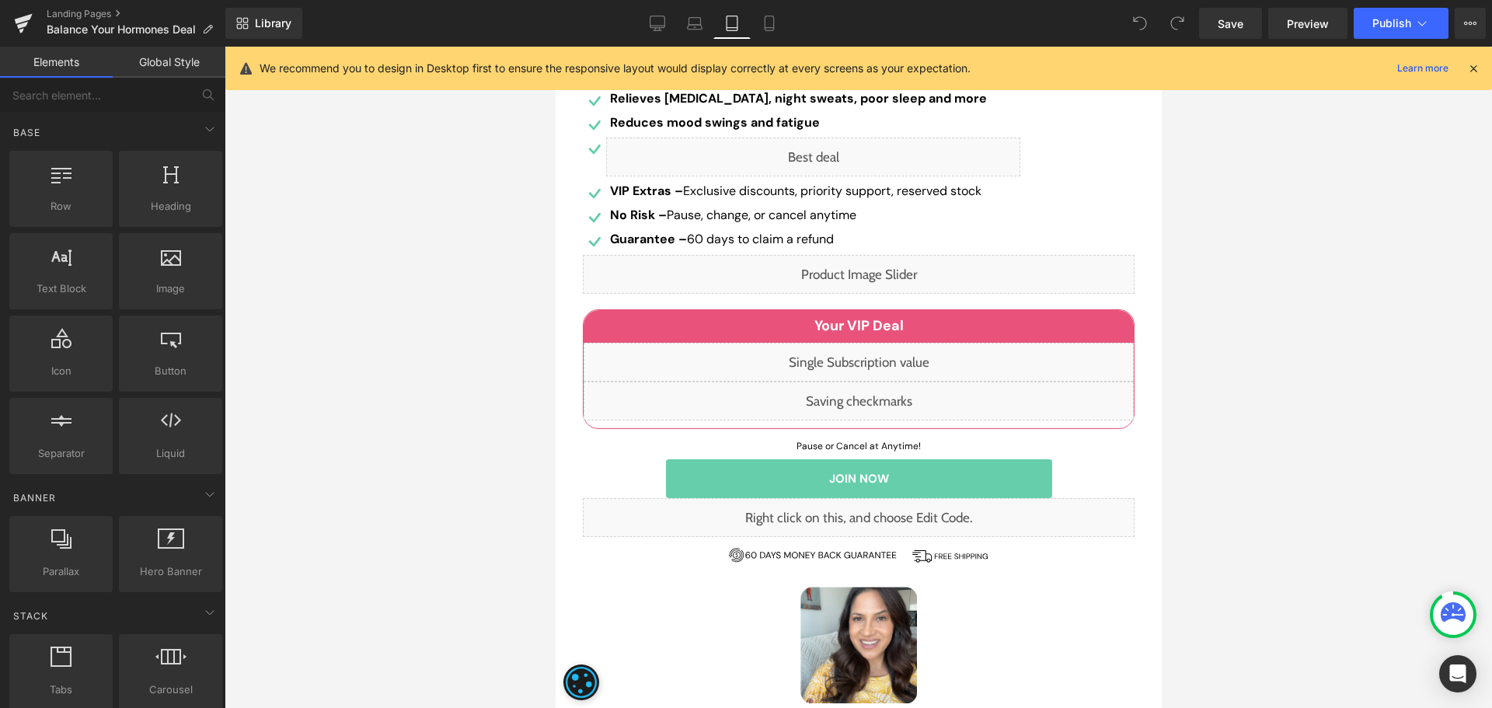
click at [1345, 428] on div at bounding box center [859, 377] width 1268 height 661
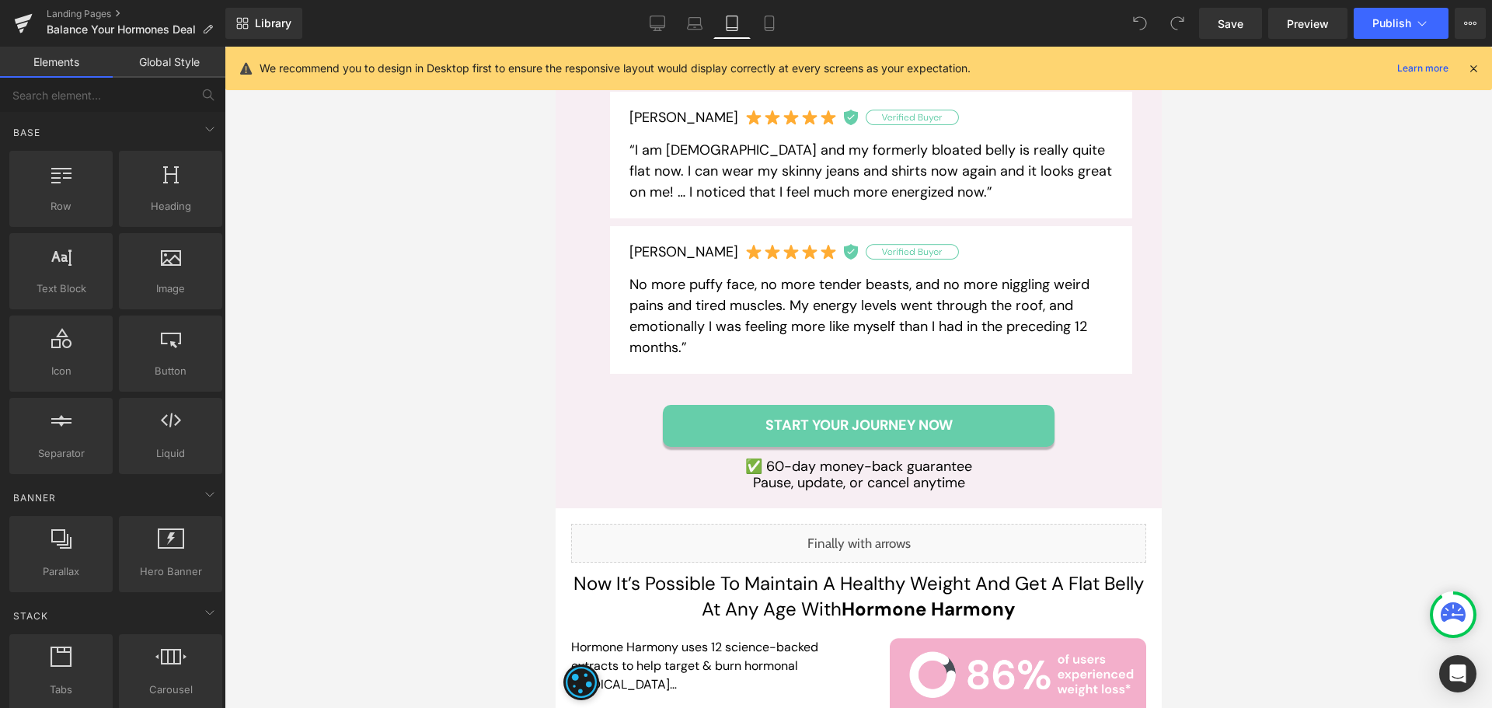
scroll to position [3525, 0]
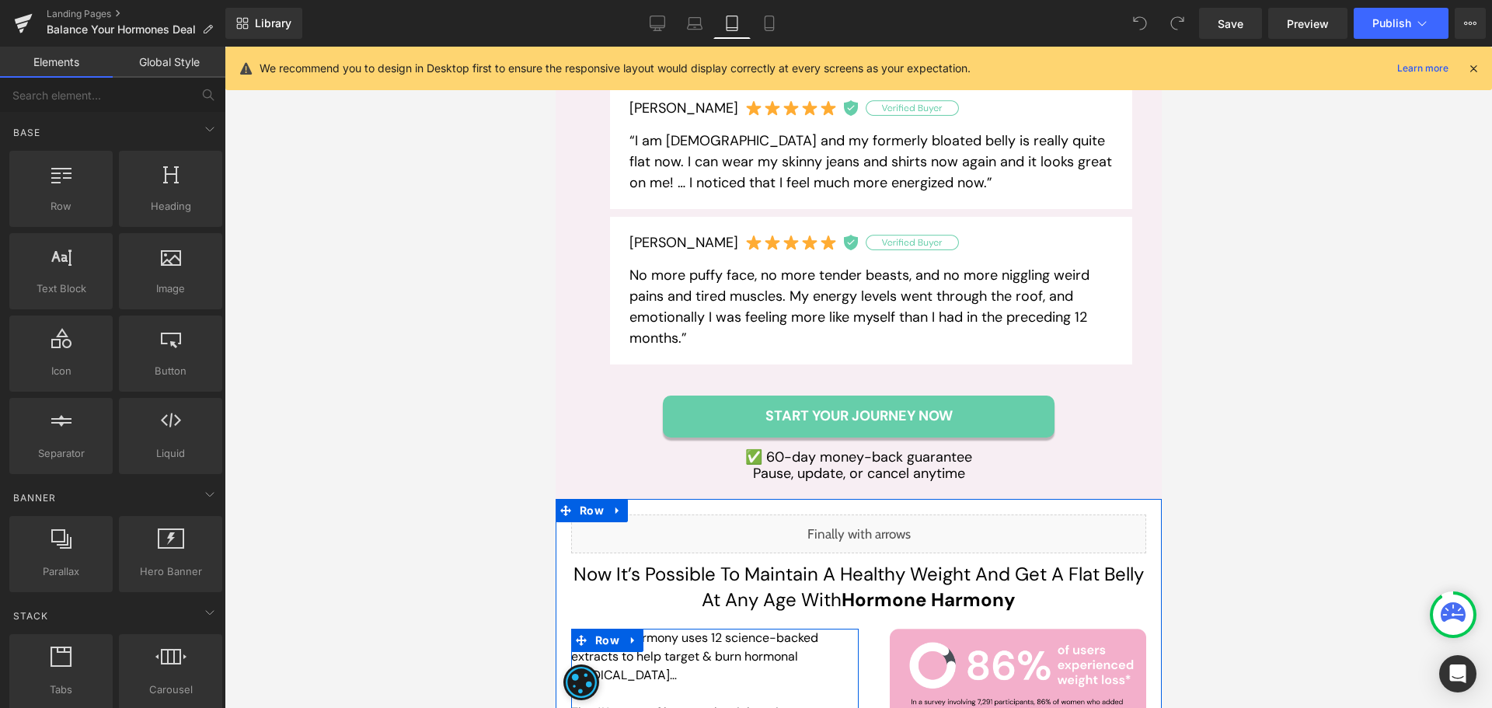
click at [713, 629] on p "Hormone Harmony uses 12 science-backed extracts to help target & burn hormonal …" at bounding box center [714, 657] width 288 height 56
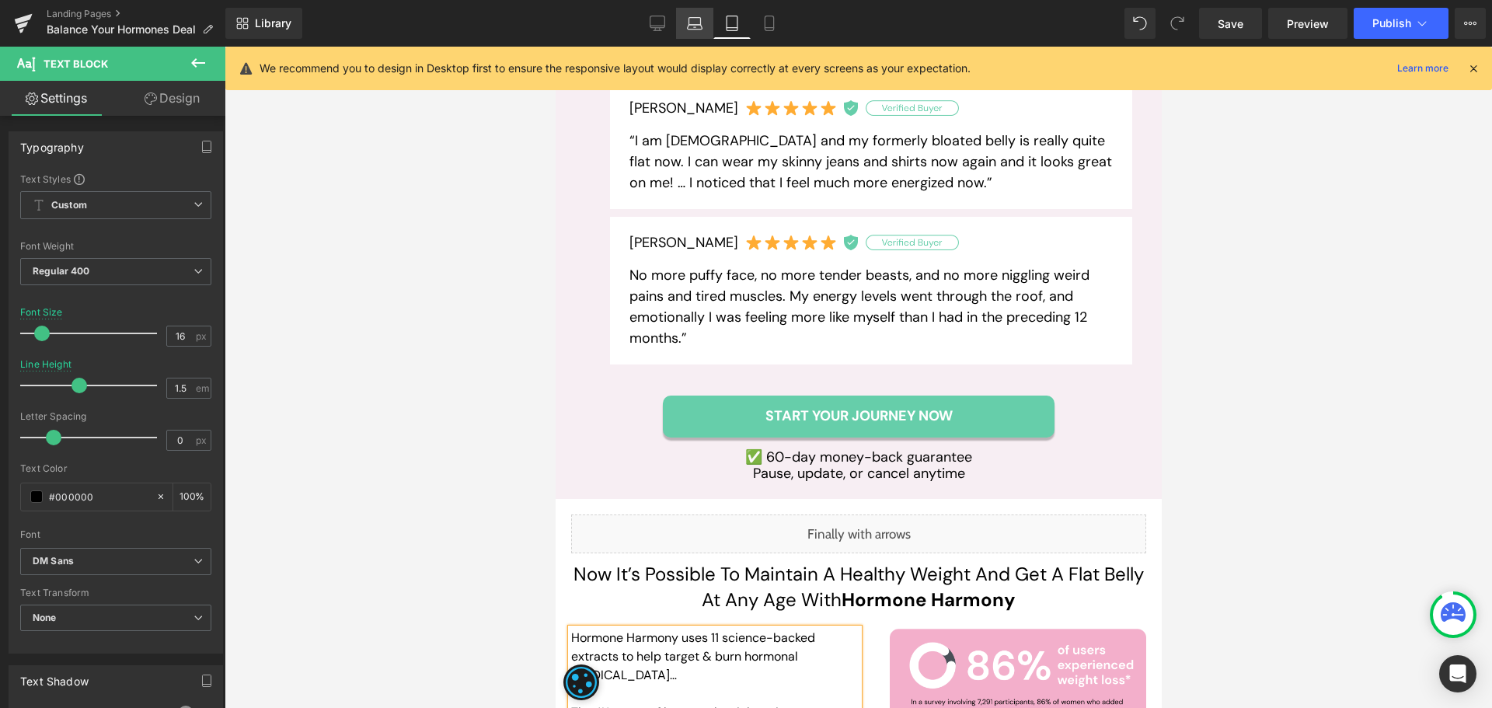
click at [681, 30] on link "Laptop" at bounding box center [694, 23] width 37 height 31
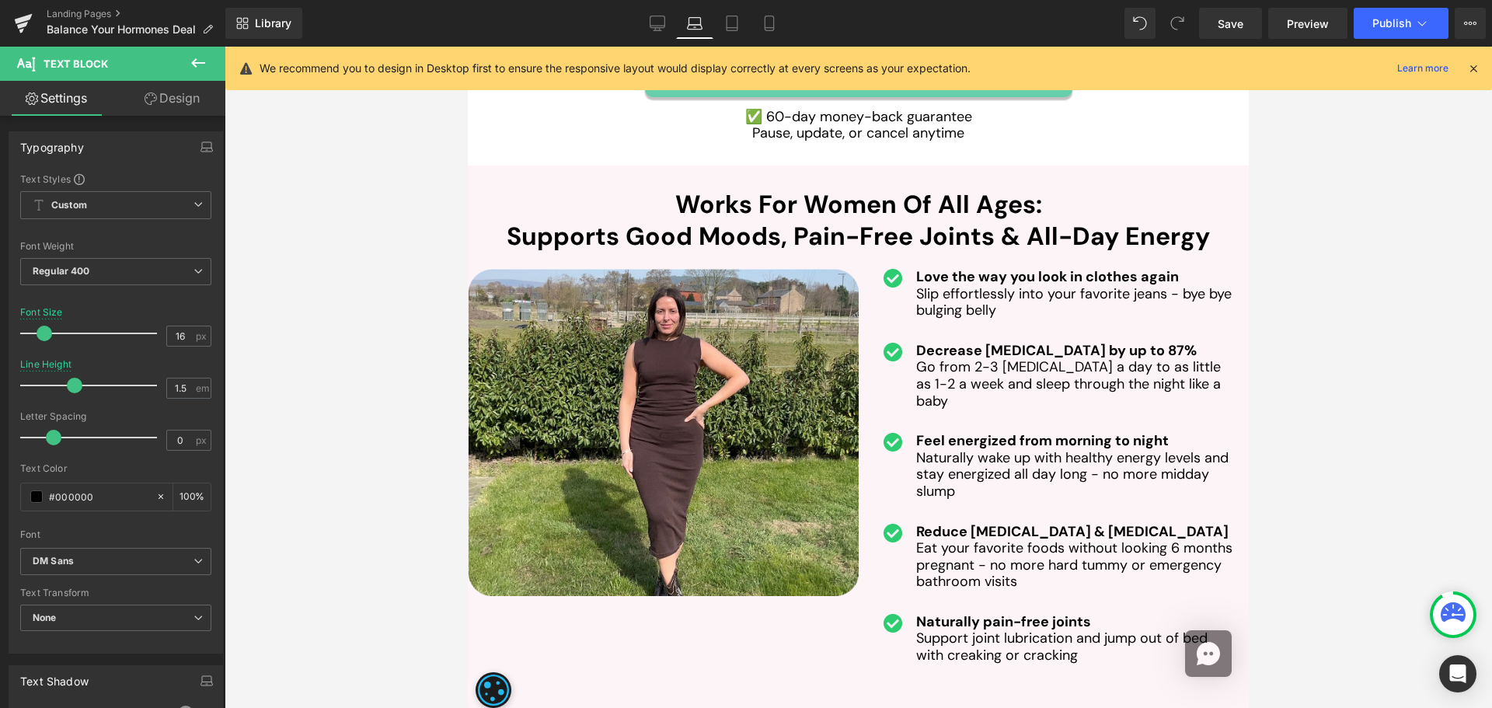
scroll to position [2719, 0]
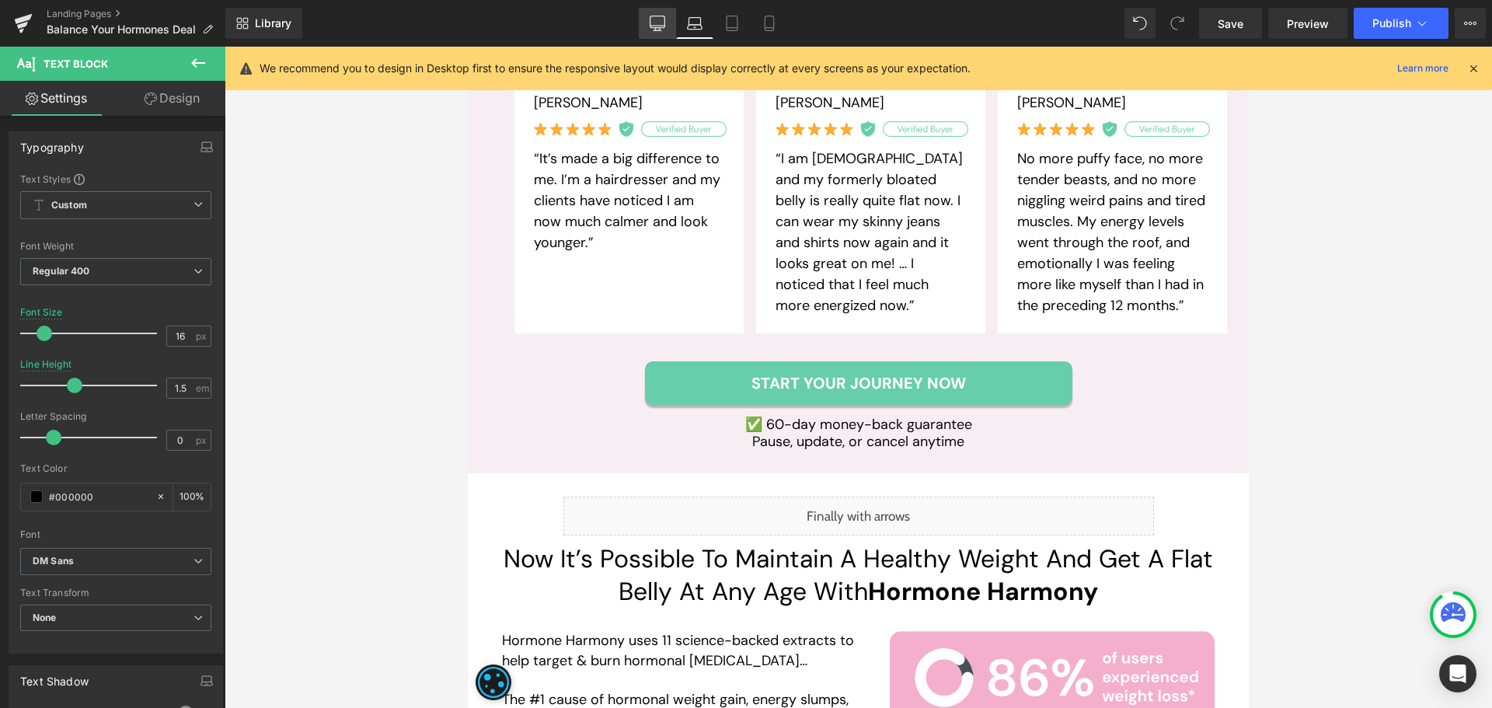
click at [668, 26] on link "Desktop" at bounding box center [657, 23] width 37 height 31
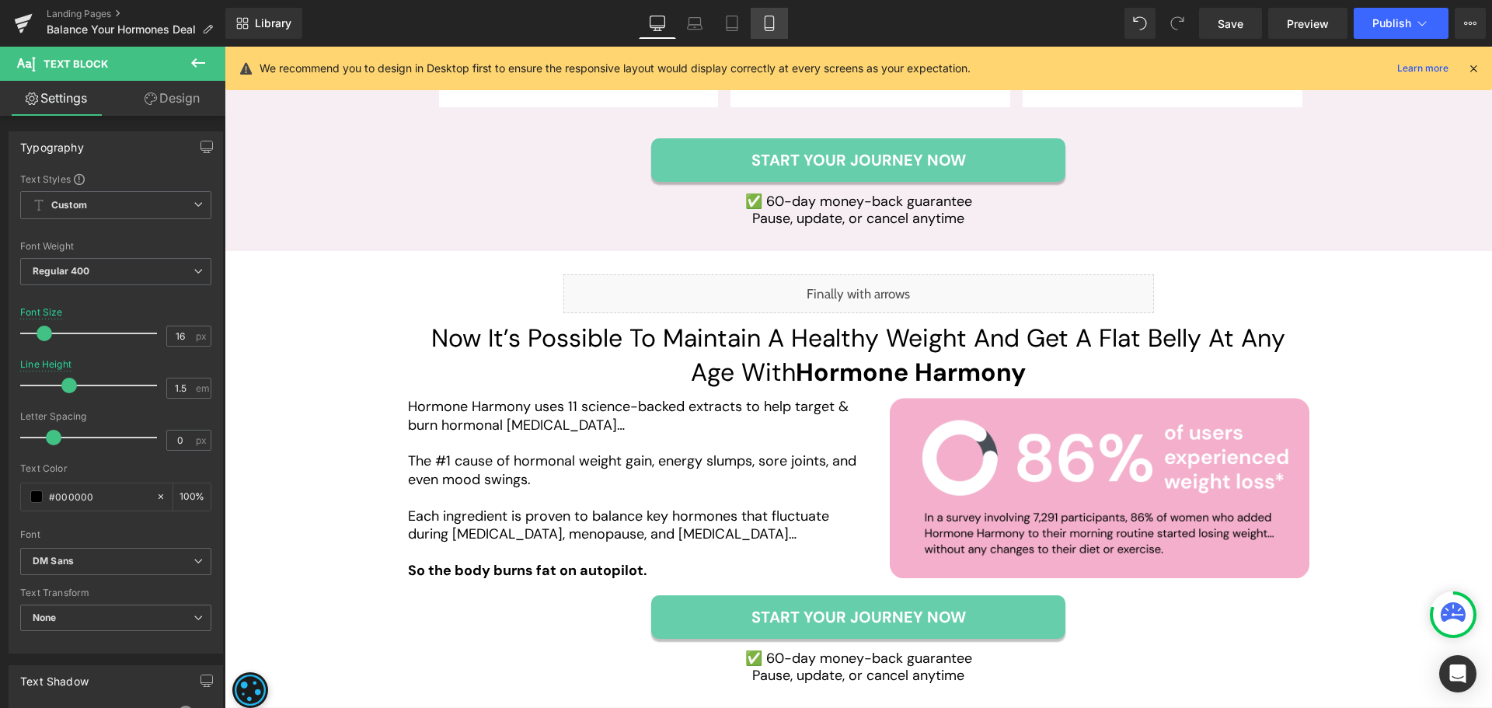
scroll to position [2463, 0]
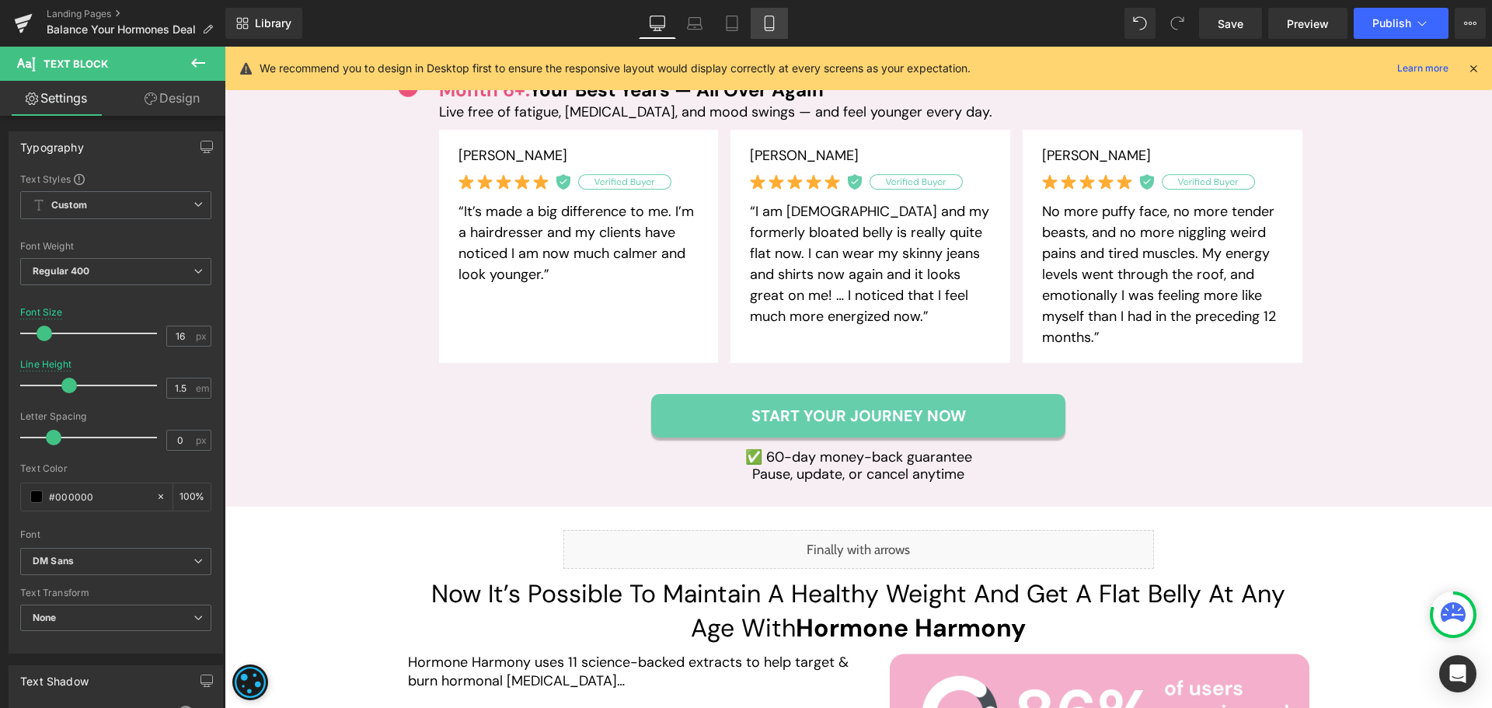
click at [769, 30] on icon at bounding box center [770, 24] width 16 height 16
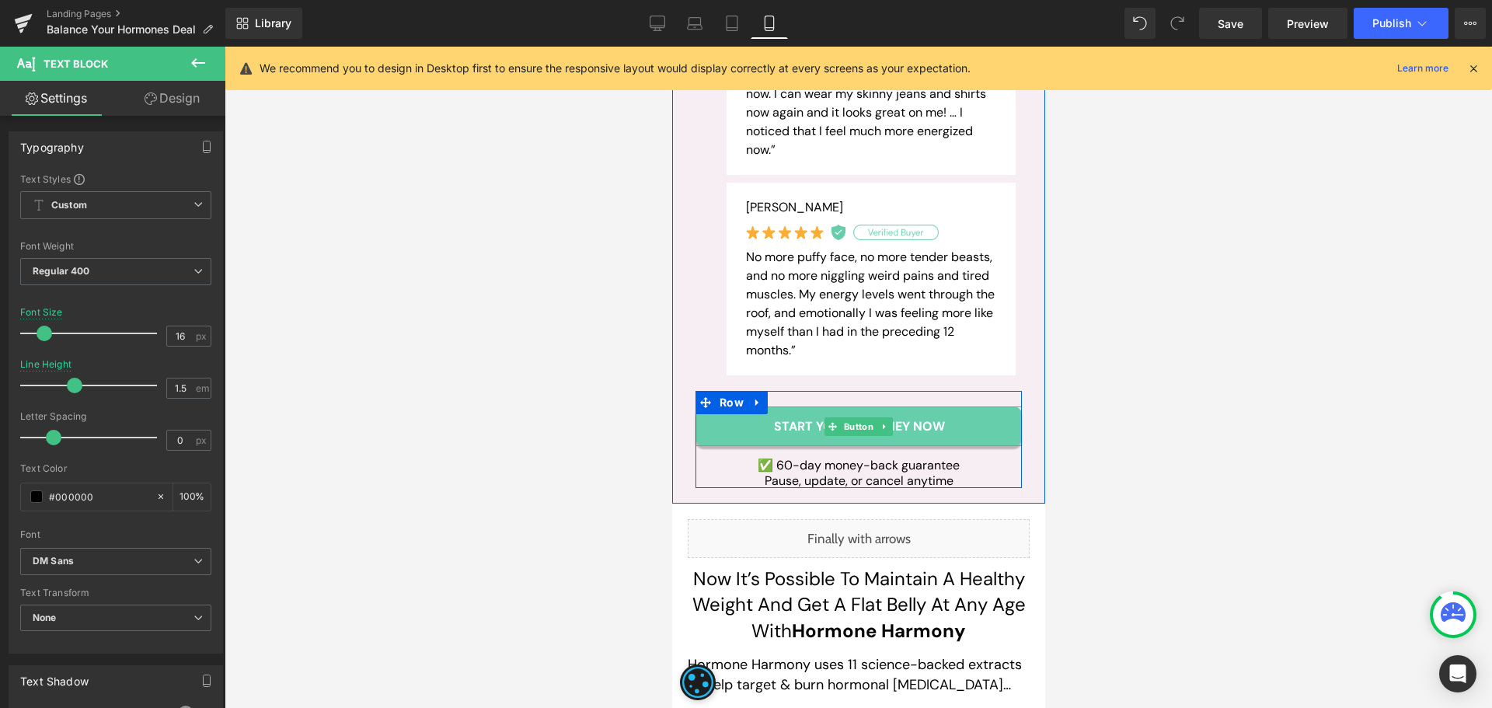
scroll to position [4336, 0]
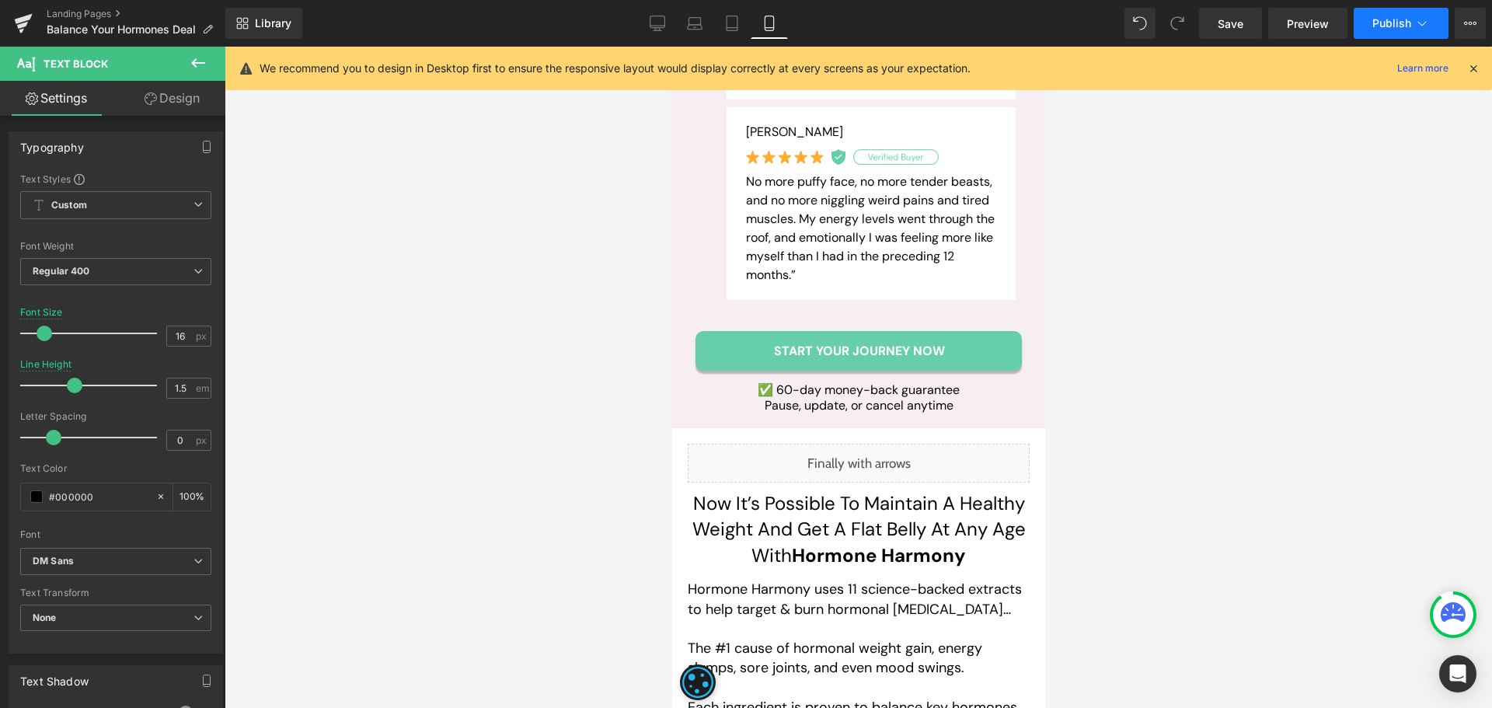
click at [1396, 26] on span "Publish" at bounding box center [1392, 23] width 39 height 12
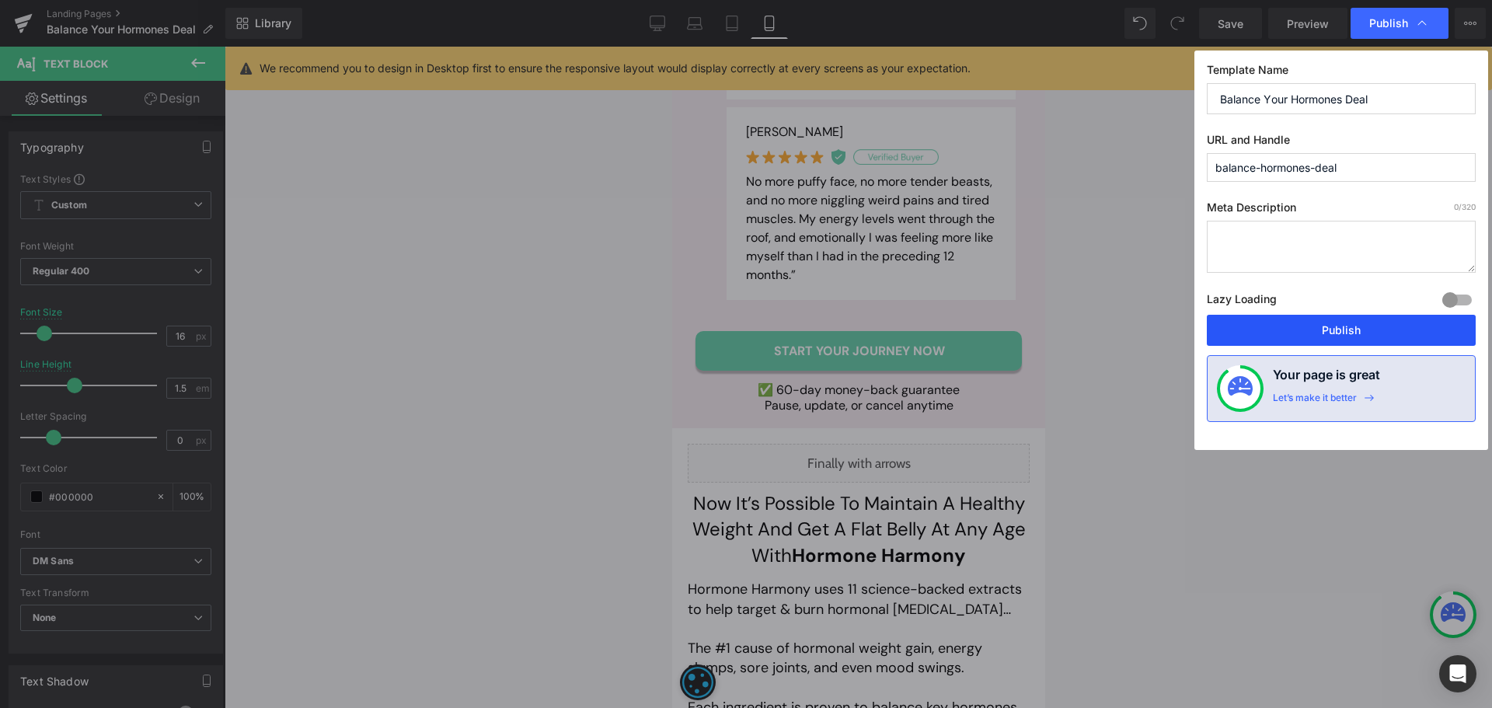
click at [1394, 333] on button "Publish" at bounding box center [1341, 330] width 269 height 31
